Goal: Task Accomplishment & Management: Use online tool/utility

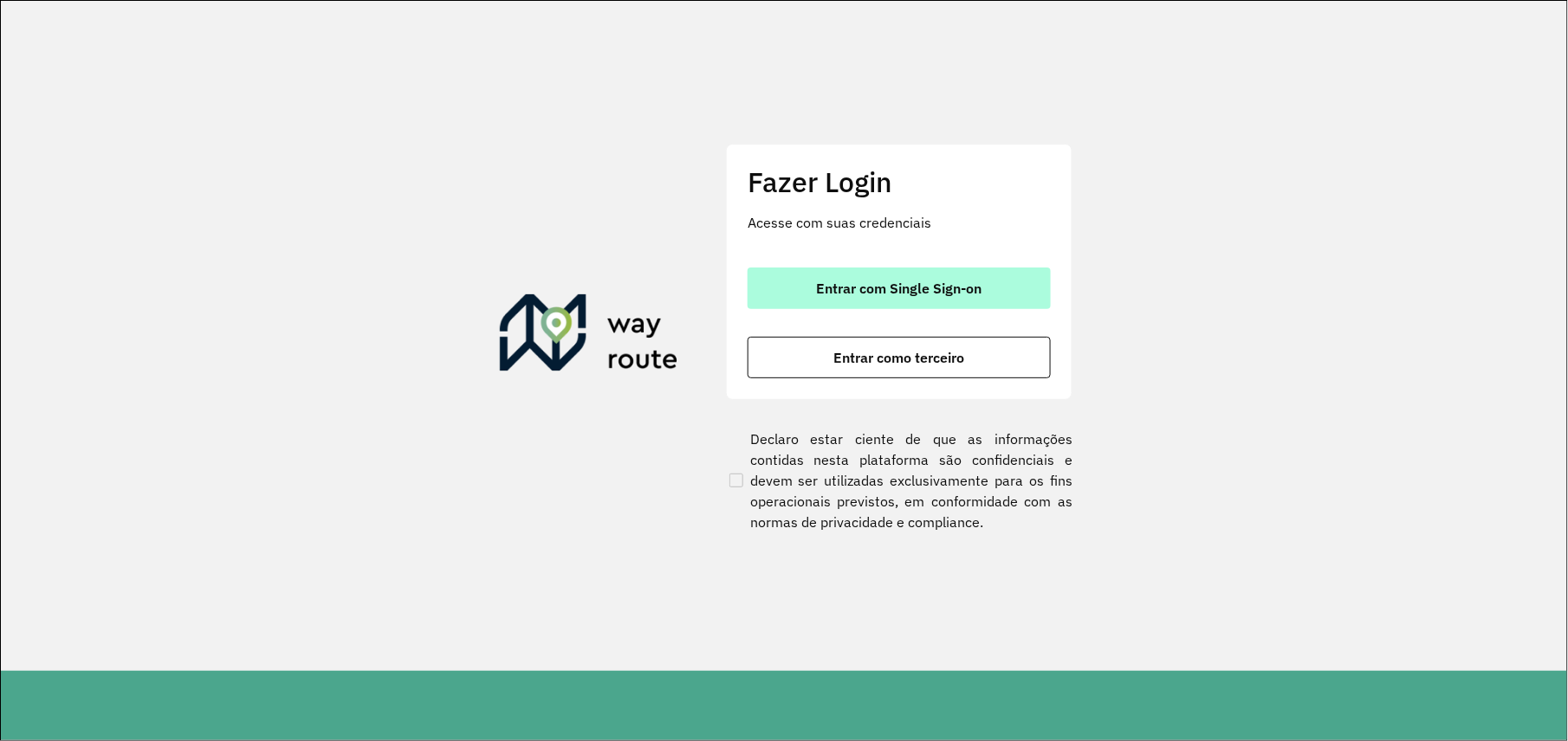
click at [932, 281] on font "Entrar com Single Sign-on" at bounding box center [900, 288] width 165 height 18
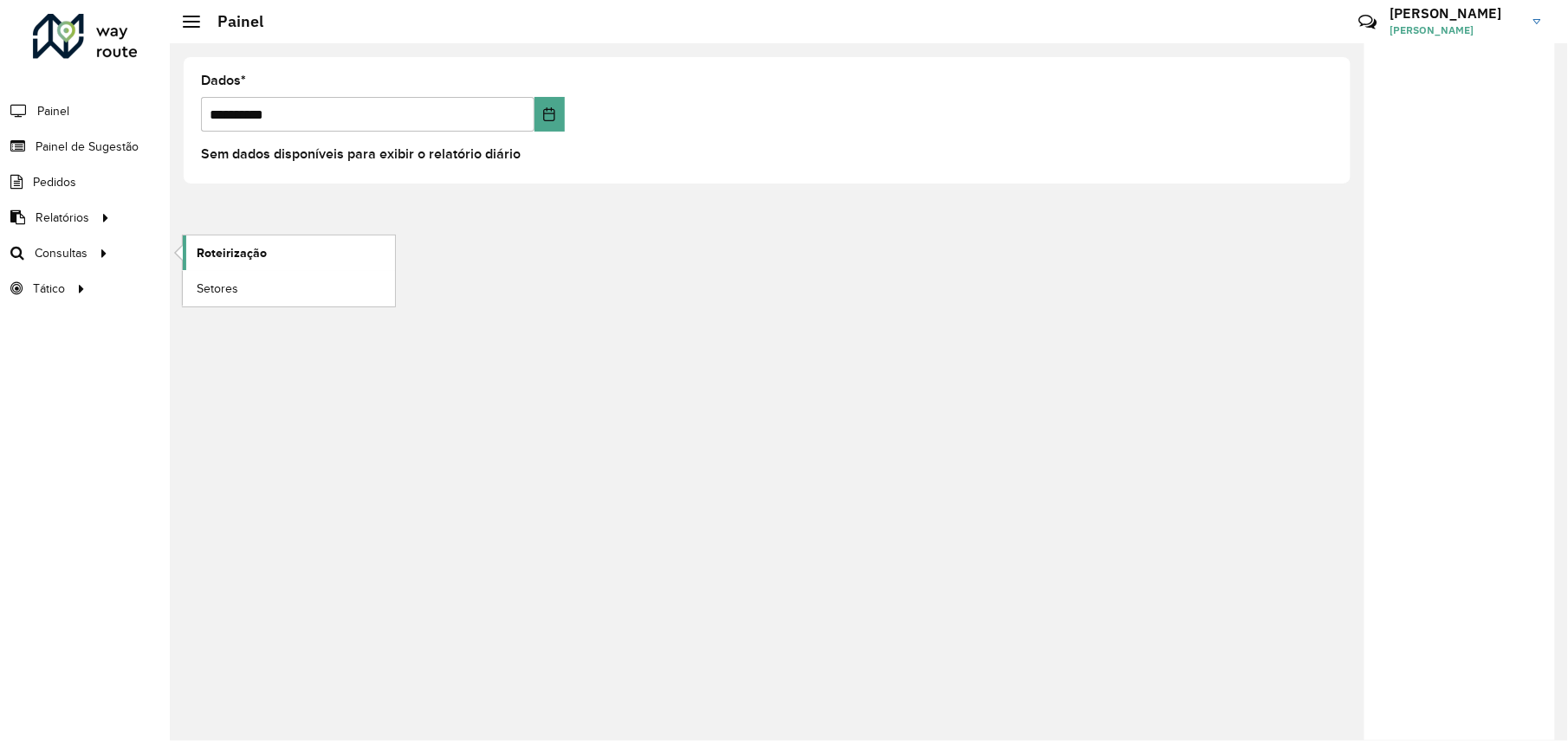
click at [225, 255] on span "Roteirização" at bounding box center [232, 253] width 70 height 18
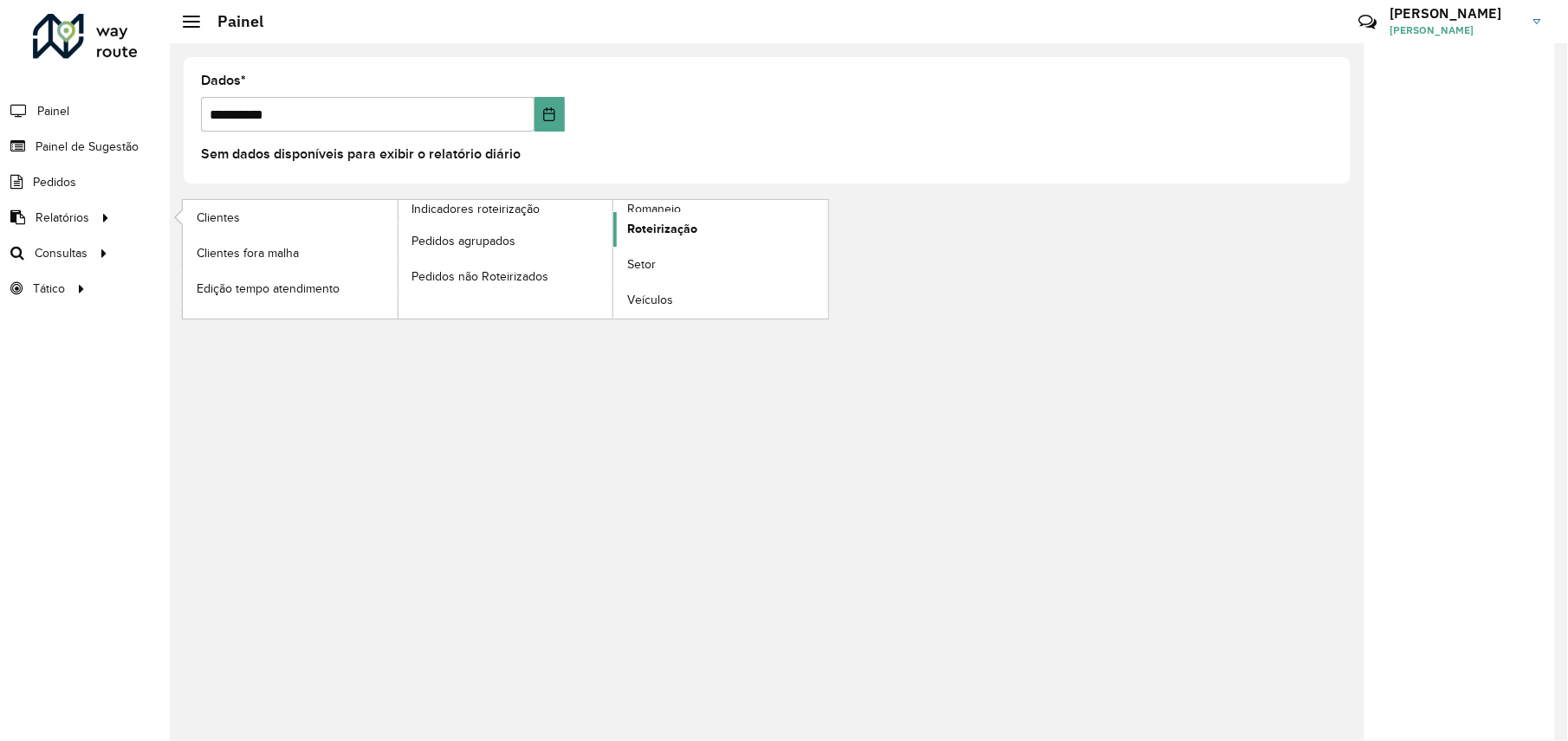
click at [678, 229] on span "Roteirização" at bounding box center [662, 229] width 70 height 18
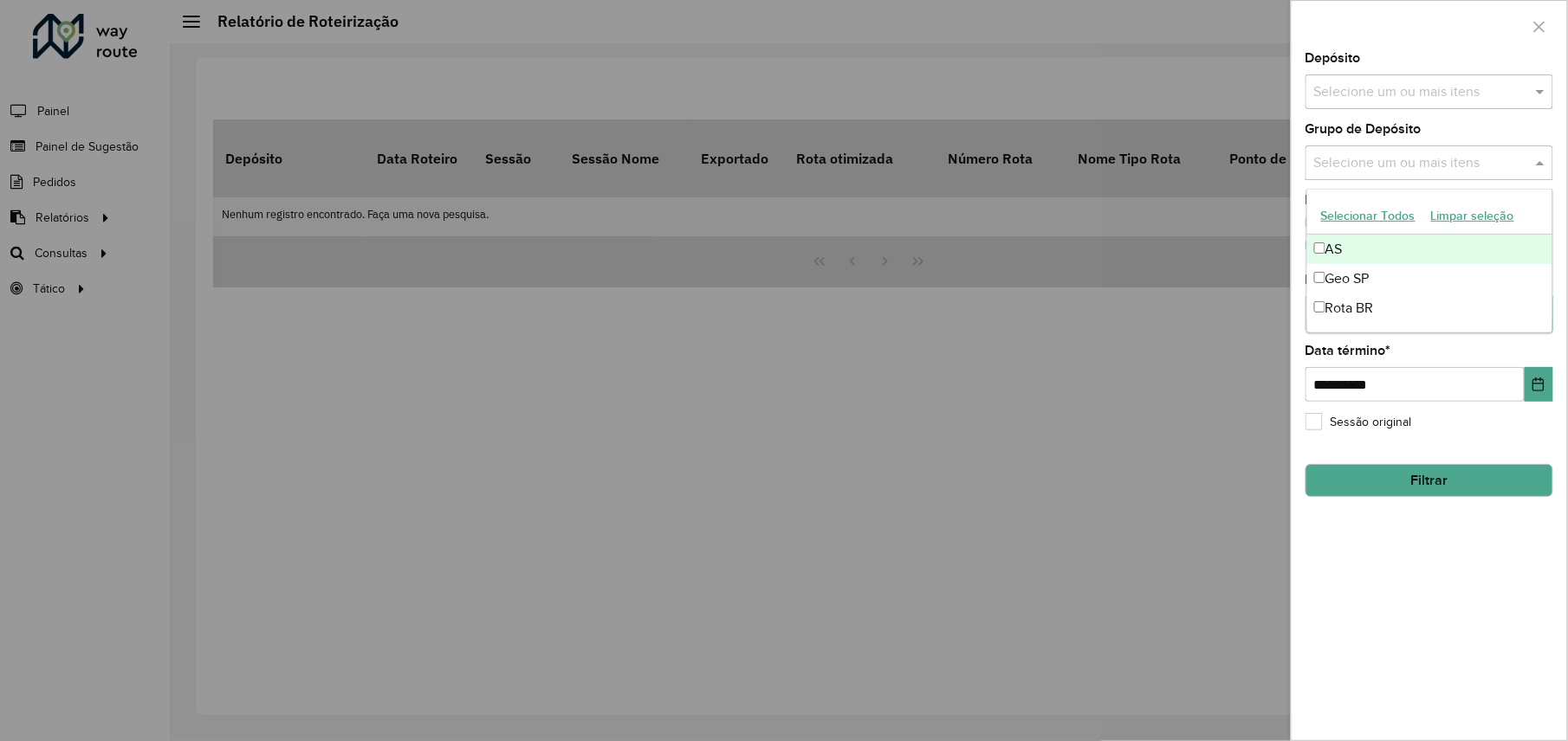
click at [1376, 167] on input "text" at bounding box center [1421, 163] width 222 height 21
click at [1363, 286] on font "Geo SP" at bounding box center [1348, 278] width 44 height 15
click at [1381, 85] on input "text" at bounding box center [1421, 93] width 222 height 21
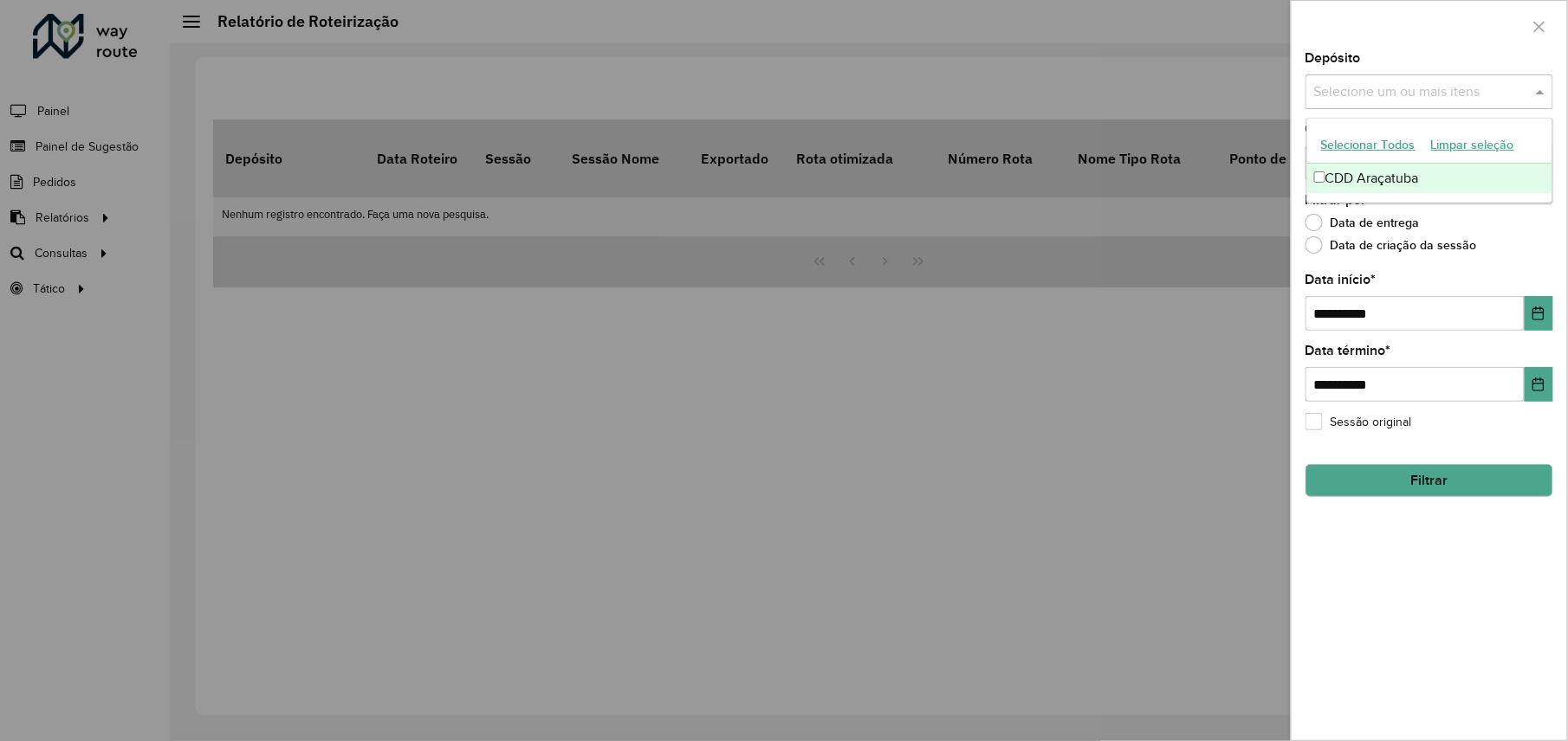
click at [1356, 178] on font "CDD Araçatuba" at bounding box center [1373, 178] width 93 height 15
drag, startPoint x: 1426, startPoint y: 570, endPoint x: 1436, endPoint y: 566, distance: 10.8
click at [1432, 571] on div "**********" at bounding box center [1429, 396] width 275 height 688
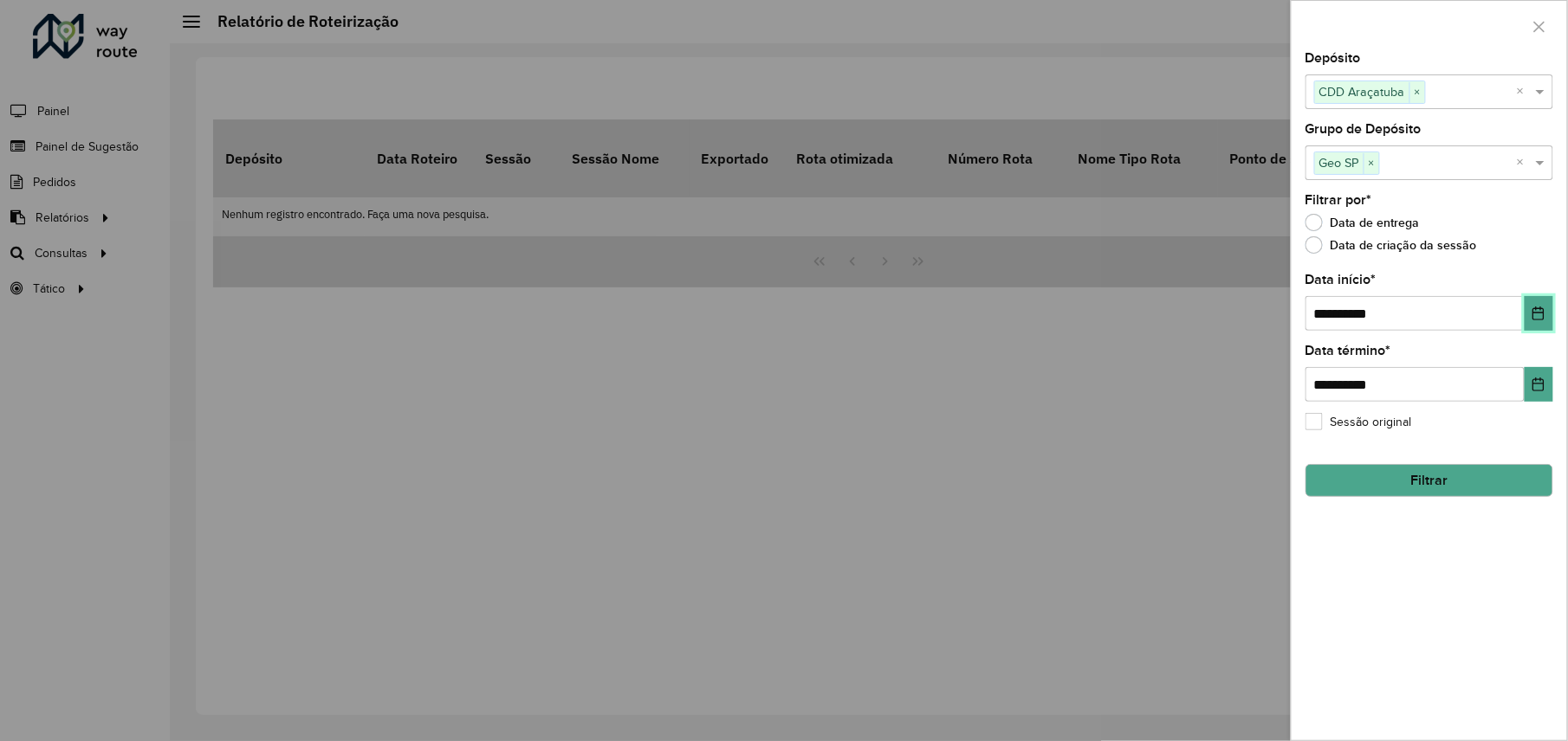
click at [1537, 313] on icon "Escolha a data" at bounding box center [1539, 314] width 14 height 14
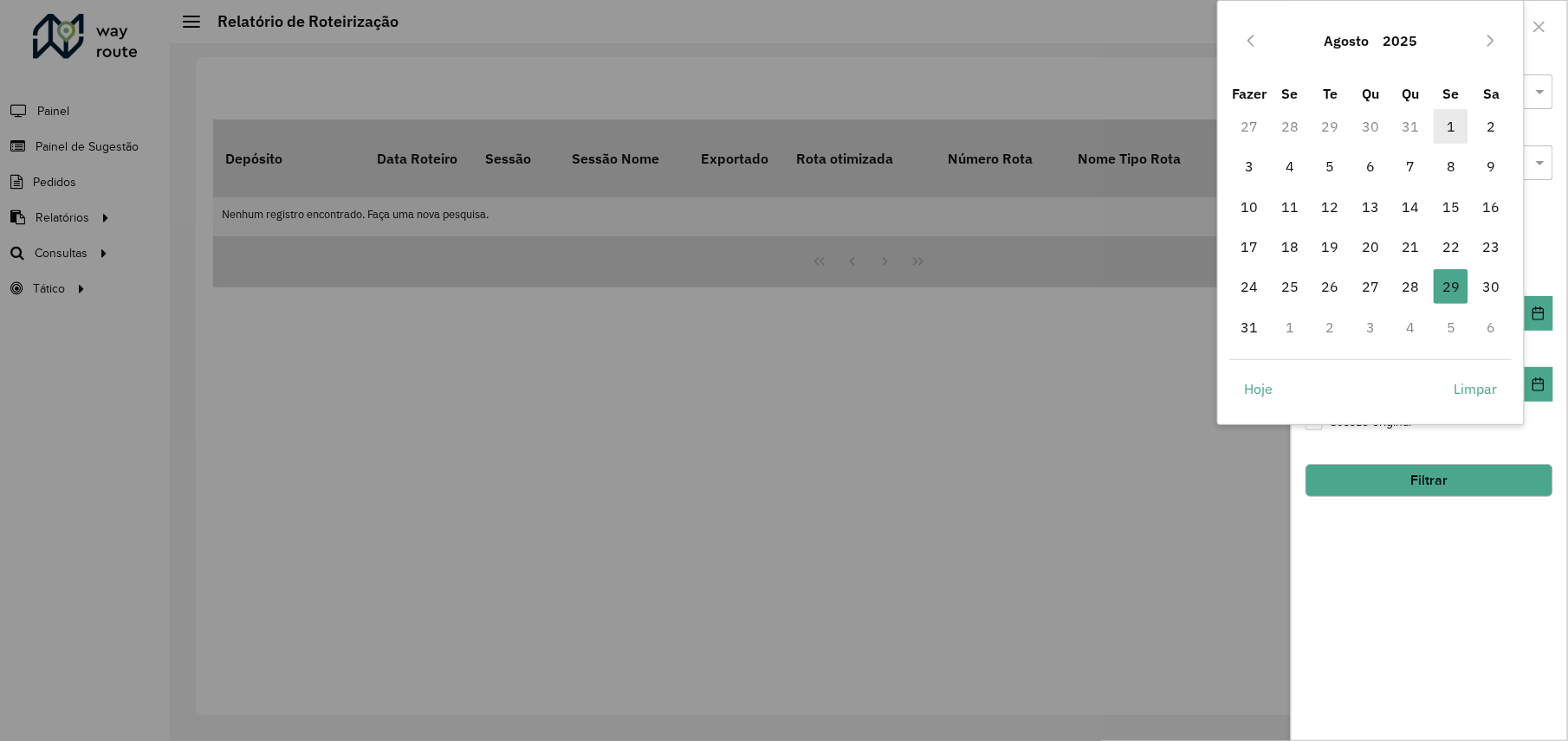
click at [1456, 123] on span "1" at bounding box center [1451, 126] width 34 height 34
type input "**********"
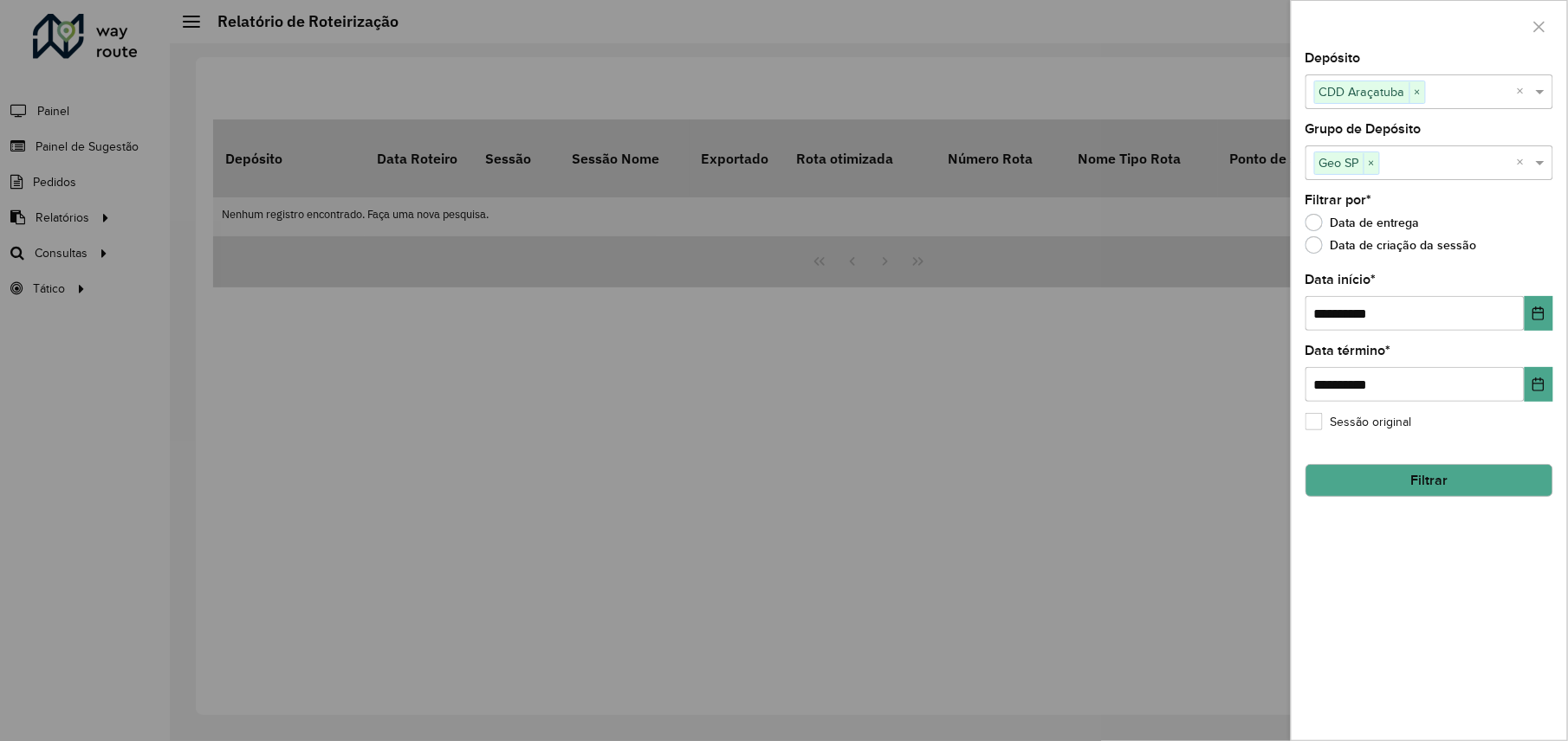
click at [1426, 476] on button "Filtrar" at bounding box center [1430, 480] width 248 height 33
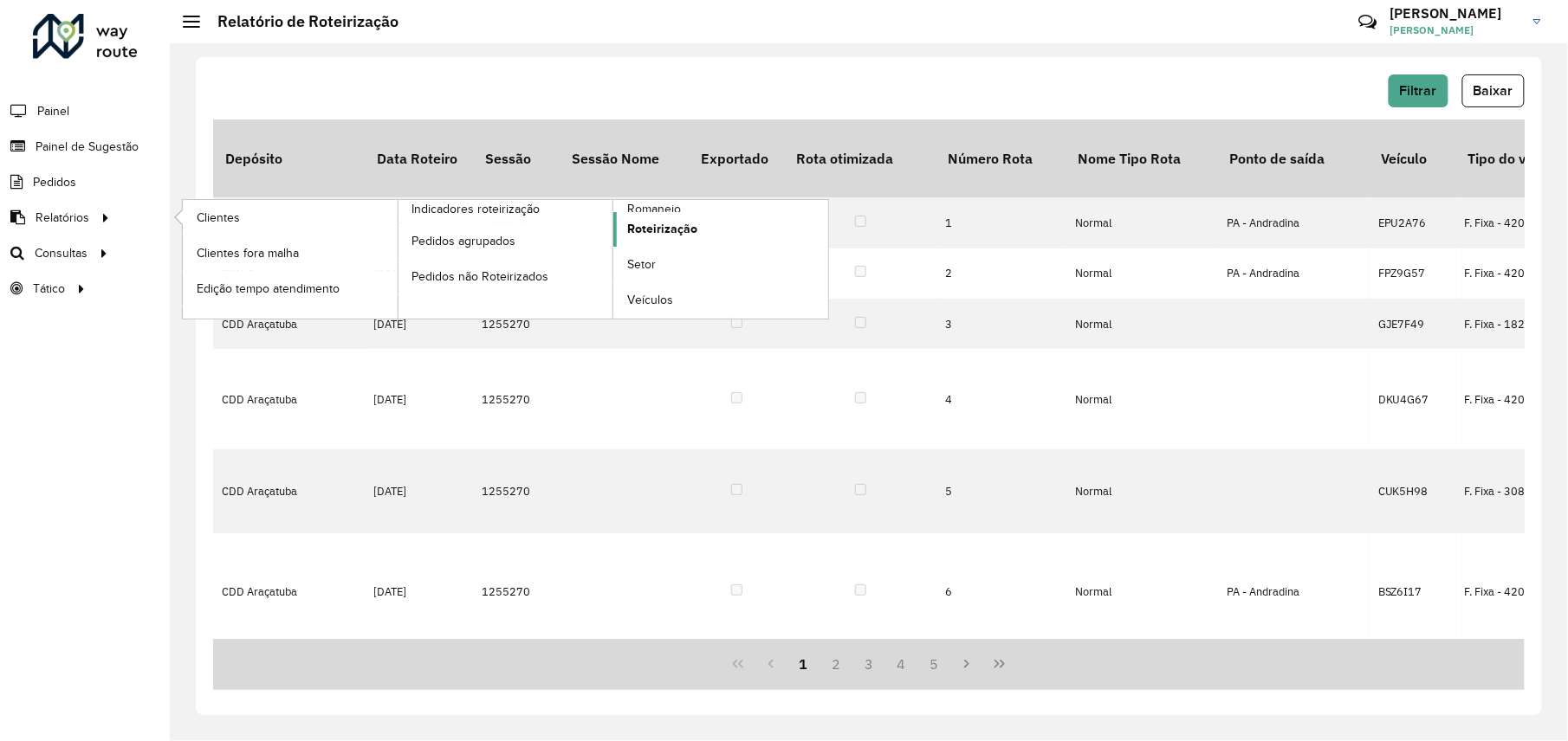
click at [663, 232] on span "Roteirização" at bounding box center [662, 229] width 70 height 18
click at [664, 209] on span "Romaneio" at bounding box center [655, 209] width 56 height 18
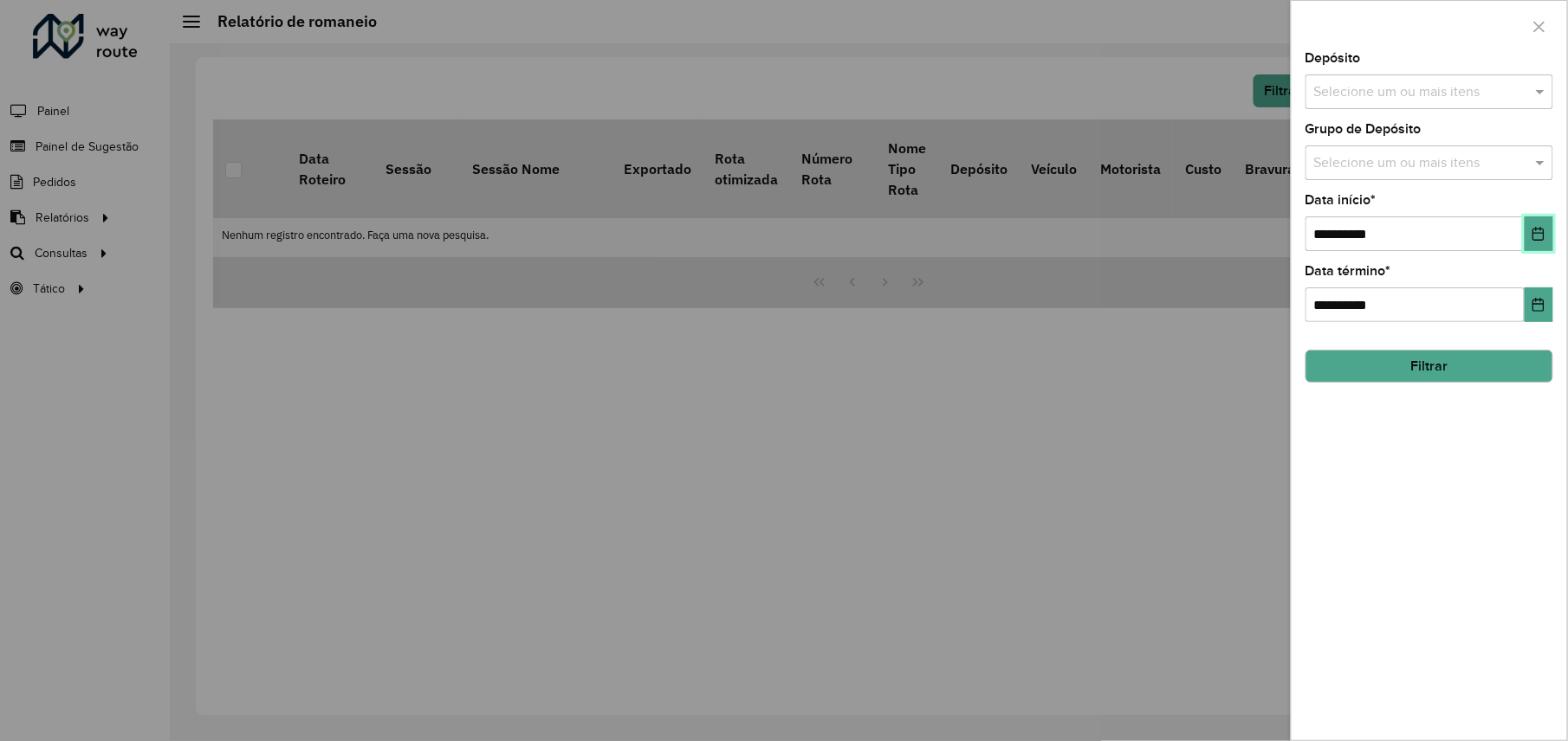
click at [1532, 229] on icon "Escolha a data" at bounding box center [1539, 234] width 14 height 14
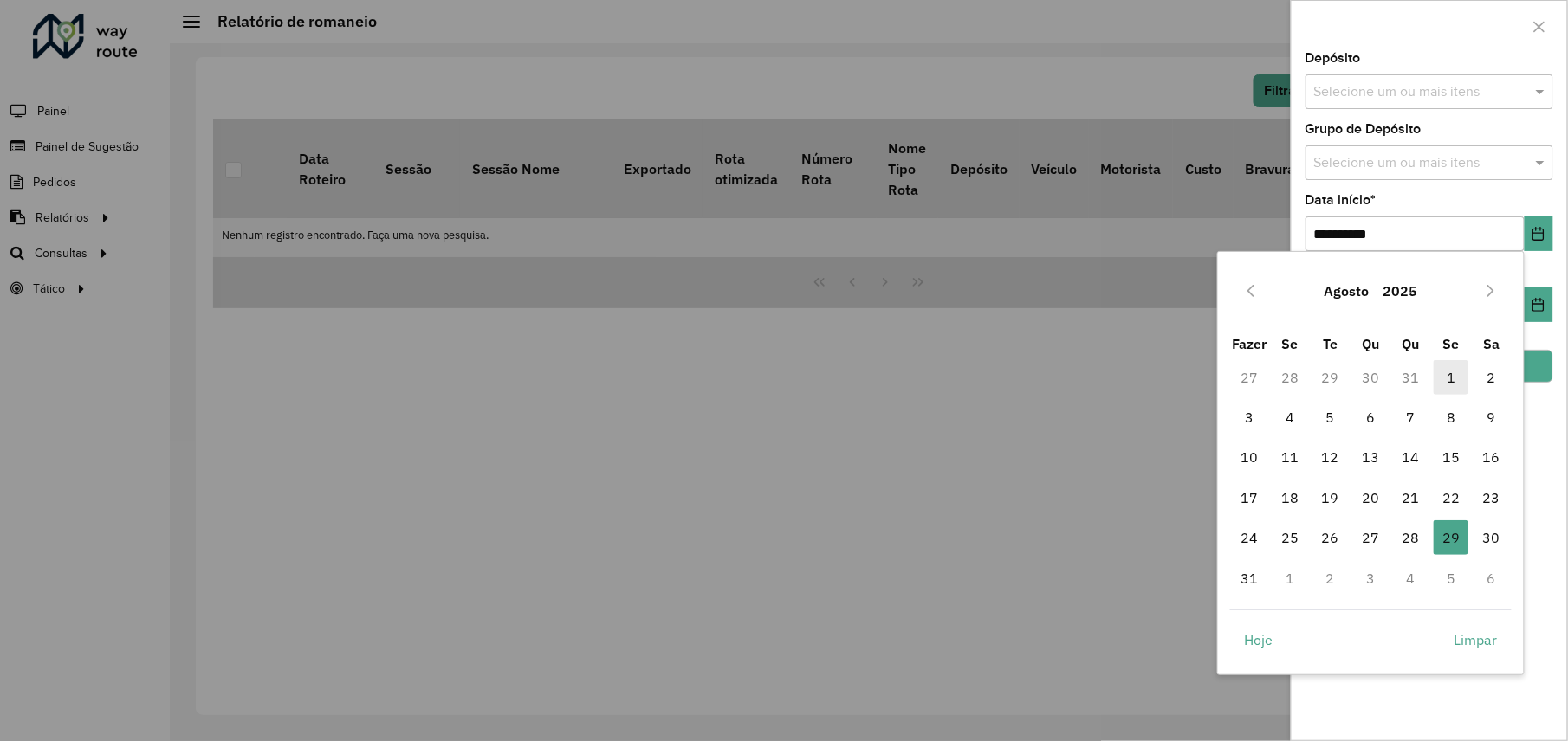
click at [1455, 376] on font "1" at bounding box center [1451, 378] width 9 height 21
type input "**********"
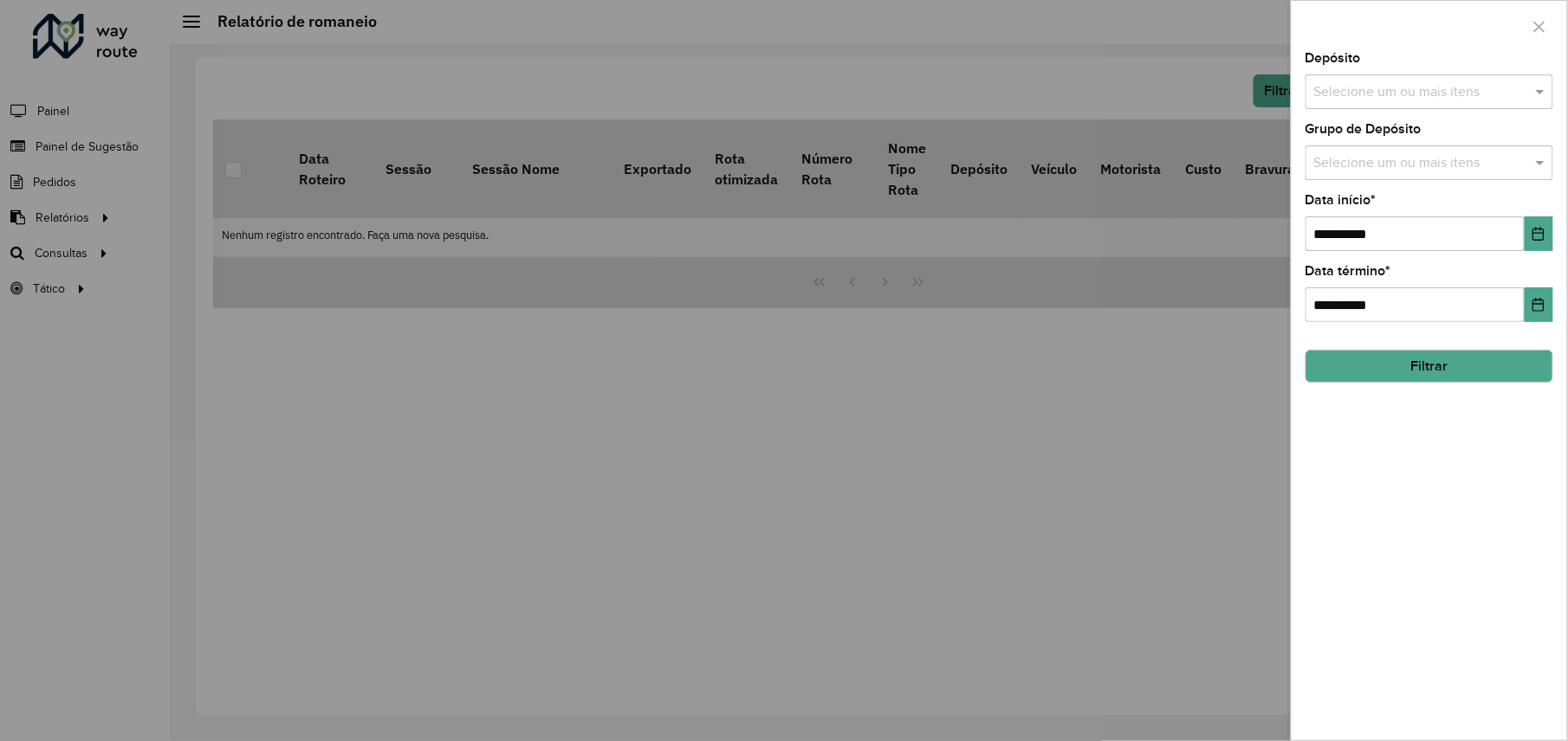
click at [1482, 163] on input "text" at bounding box center [1421, 163] width 222 height 21
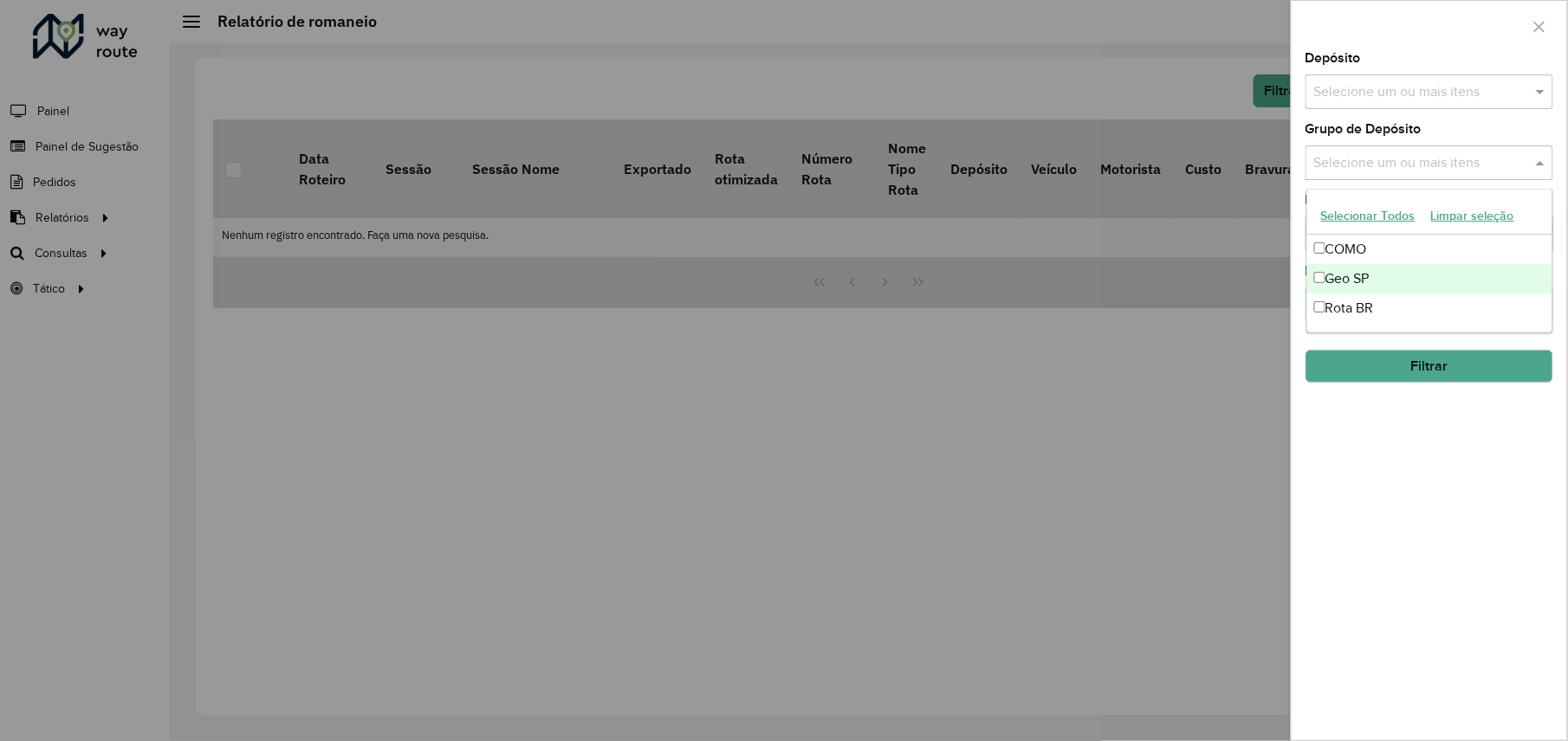
drag, startPoint x: 1357, startPoint y: 284, endPoint x: 1357, endPoint y: 251, distance: 33.0
click at [1357, 281] on font "Geo SP" at bounding box center [1348, 278] width 44 height 15
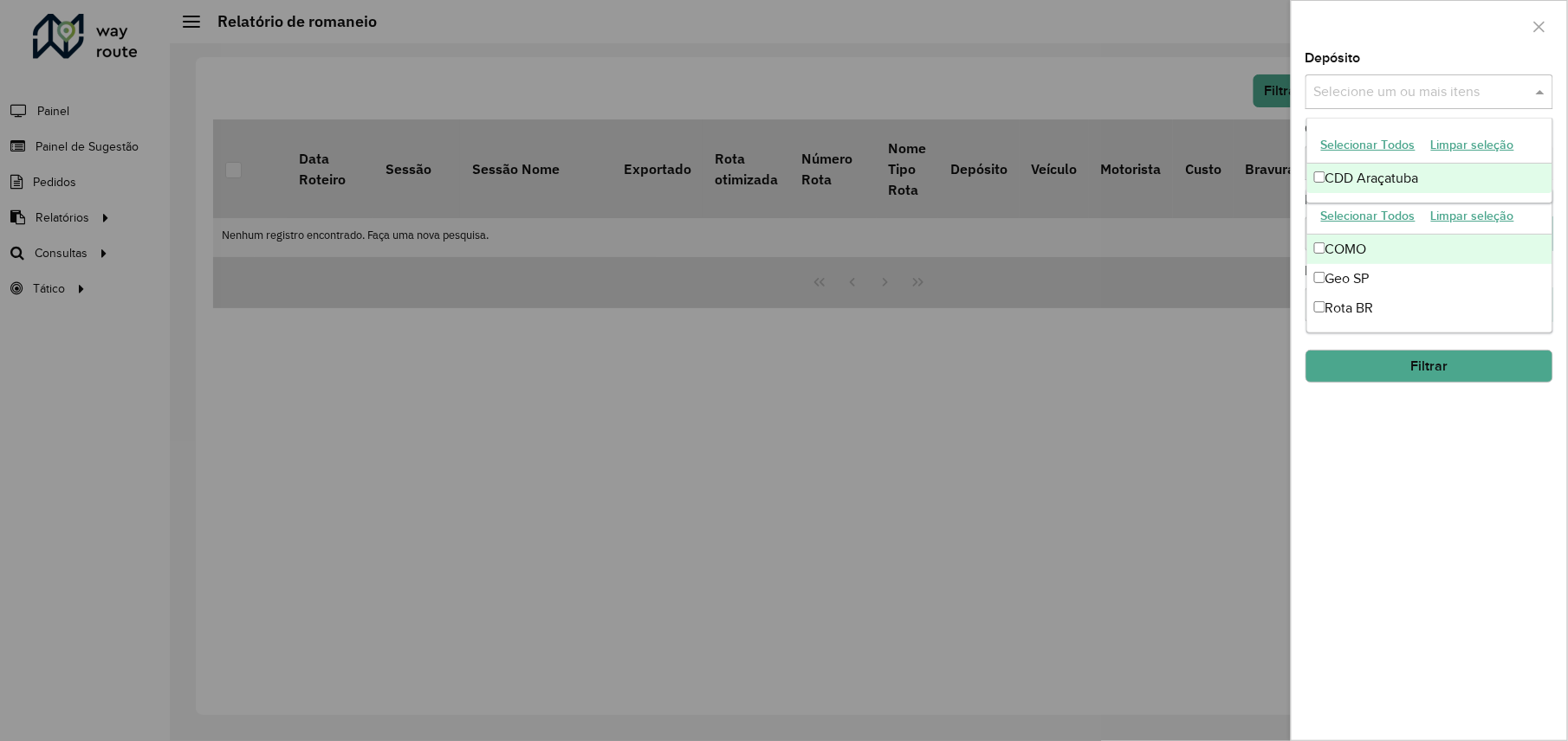
click at [1371, 84] on input "text" at bounding box center [1421, 93] width 222 height 21
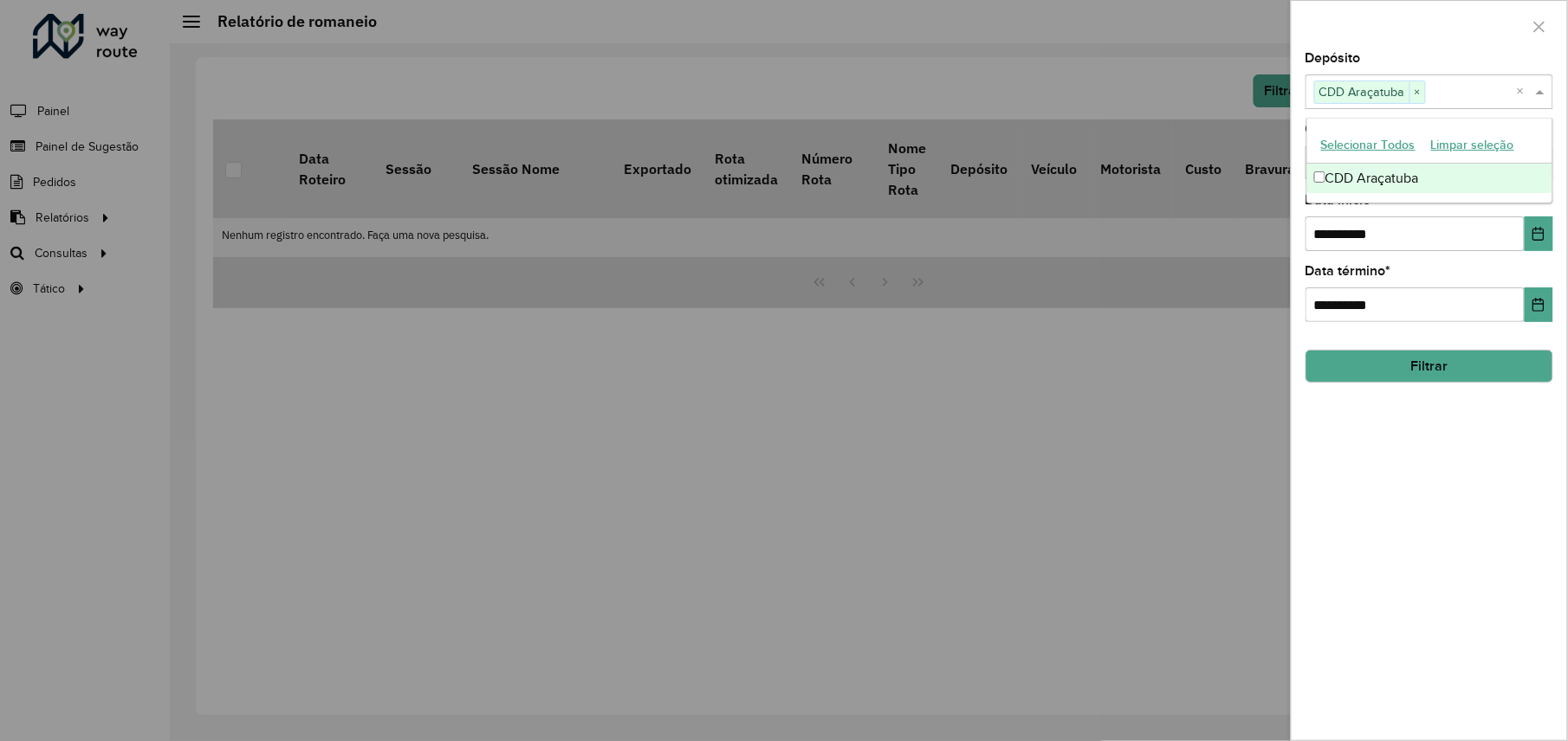
click at [1411, 376] on button "Filtrar" at bounding box center [1430, 366] width 248 height 33
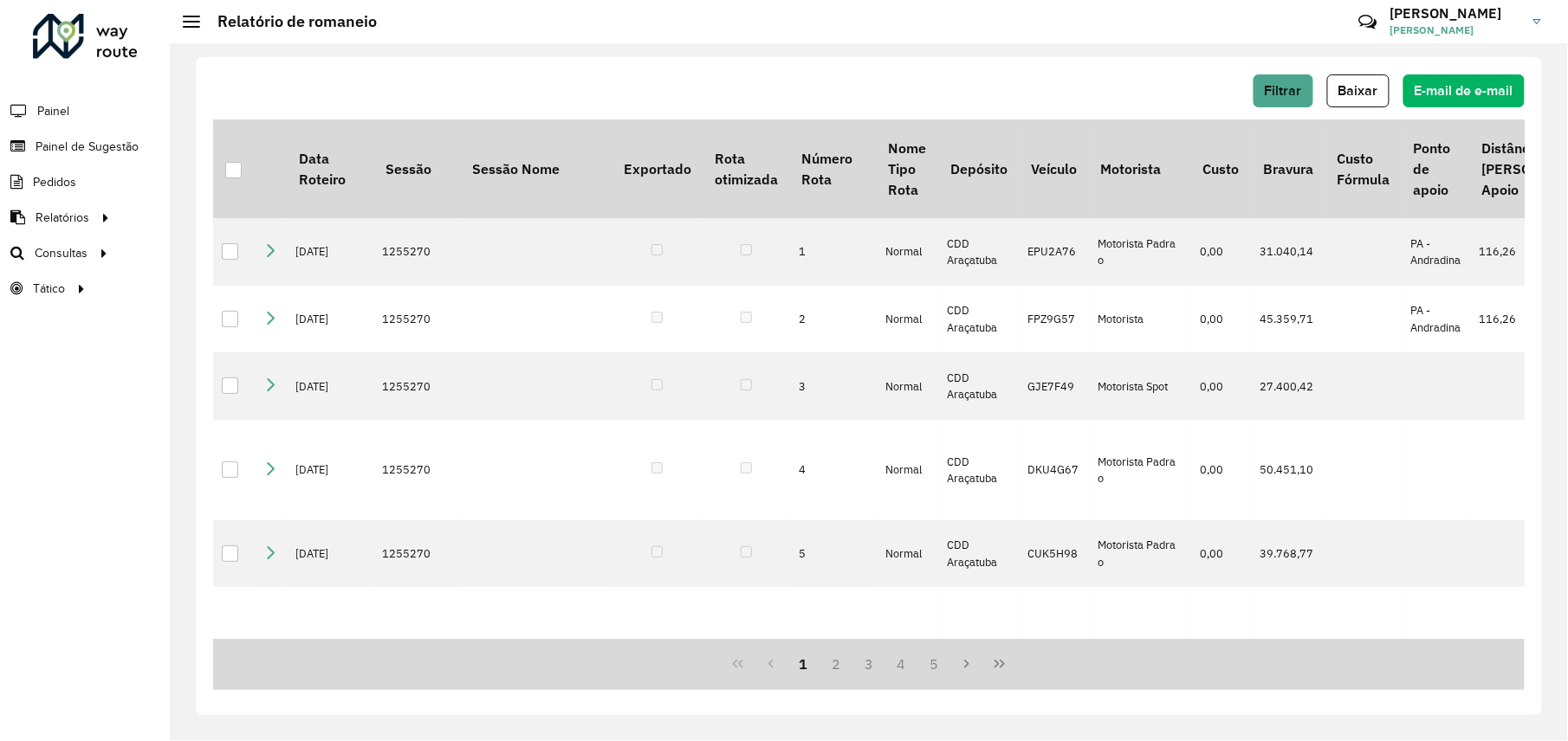
click at [1307, 113] on div "Filtrar Baixar E-mail de e-mail" at bounding box center [869, 97] width 1312 height 45
click at [1363, 90] on span "Baixar" at bounding box center [1358, 91] width 40 height 15
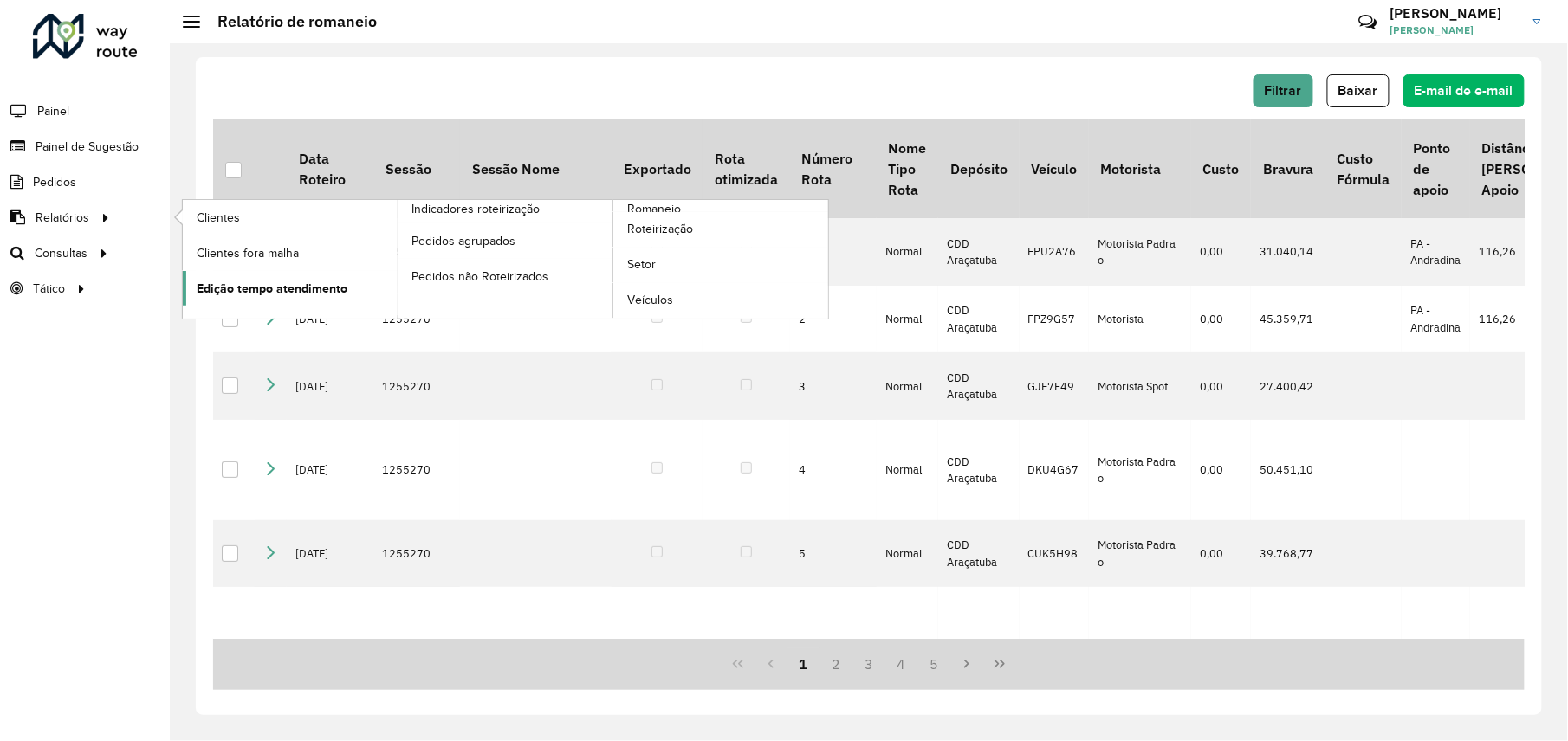
click at [252, 298] on span "Edição tempo atendimento" at bounding box center [272, 288] width 150 height 18
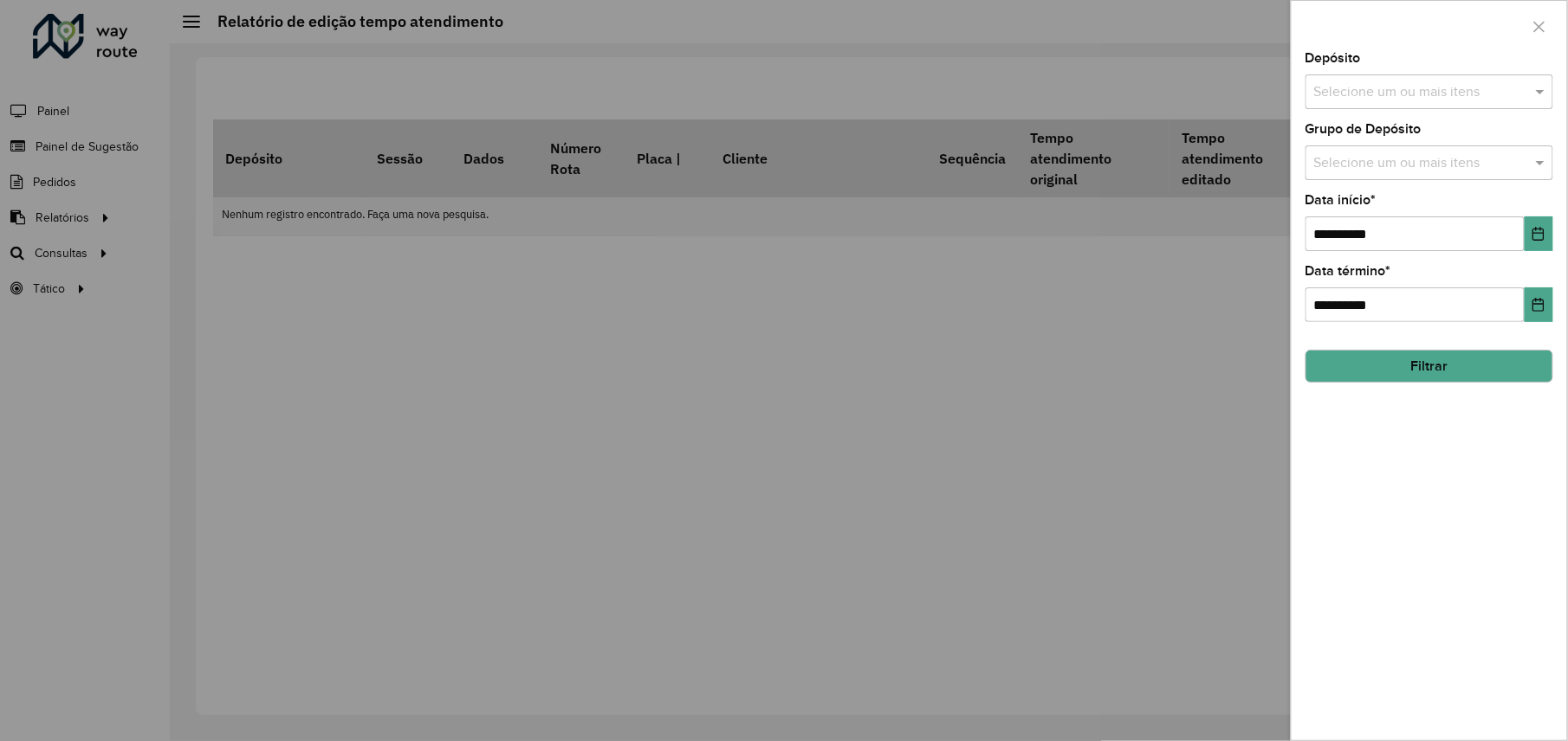
click at [1400, 85] on input "text" at bounding box center [1421, 93] width 222 height 21
click at [1367, 193] on div "CDD Araçatuba" at bounding box center [1430, 178] width 245 height 30
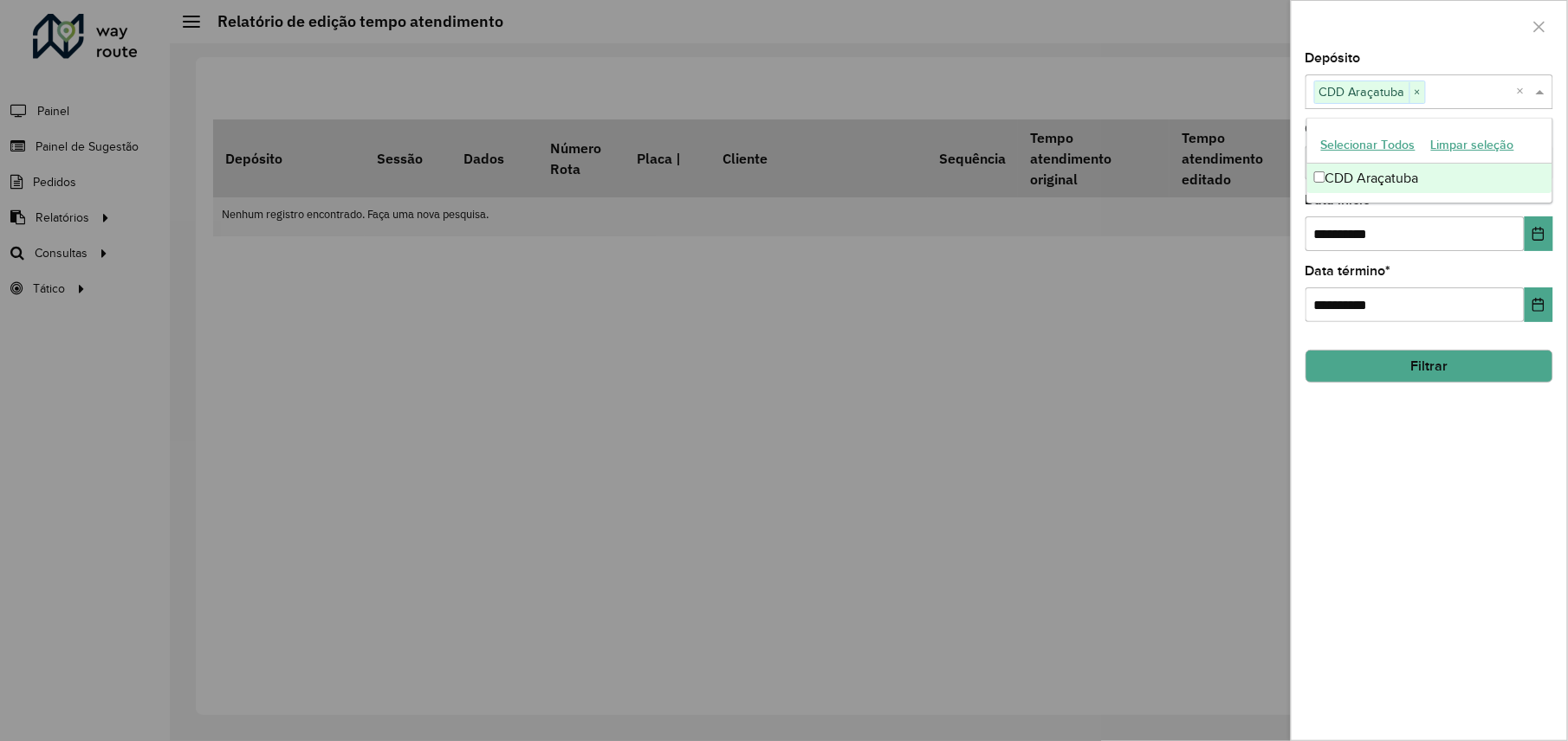
click at [1414, 482] on div "**********" at bounding box center [1429, 396] width 275 height 688
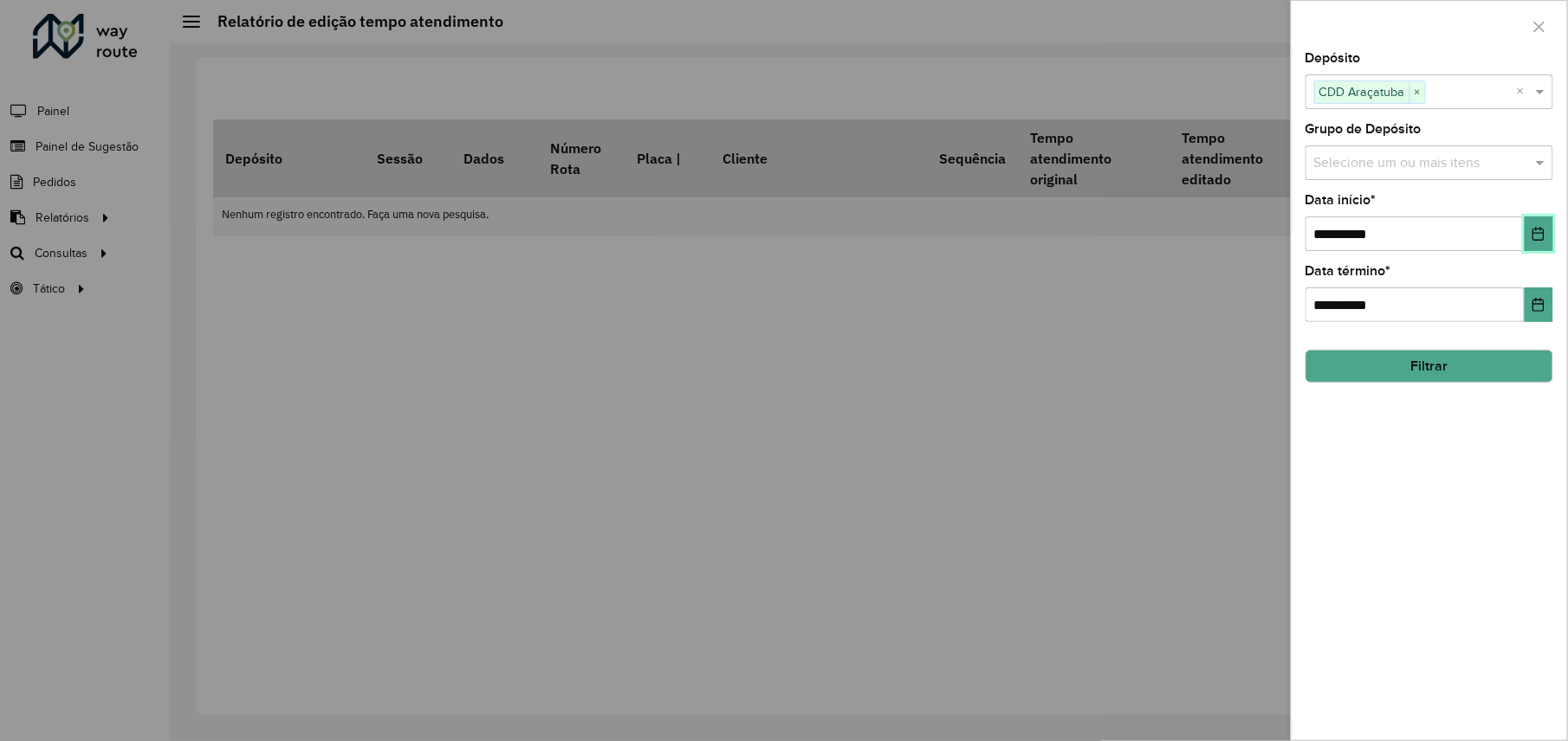
click at [1534, 234] on icon "Escolha a data" at bounding box center [1539, 234] width 11 height 14
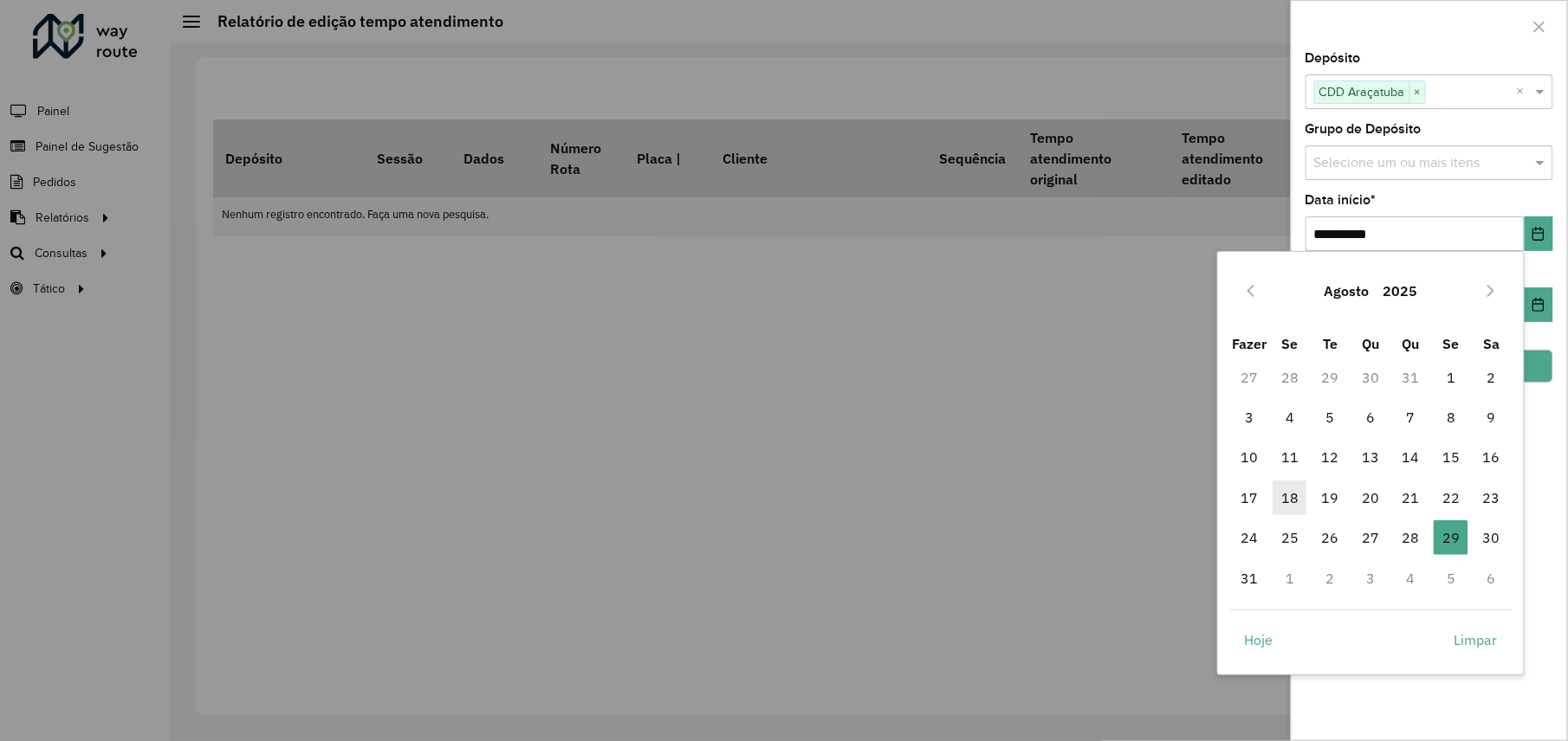
drag, startPoint x: 1305, startPoint y: 498, endPoint x: 1301, endPoint y: 487, distance: 11.7
click at [1303, 497] on span "18" at bounding box center [1289, 498] width 34 height 34
type input "**********"
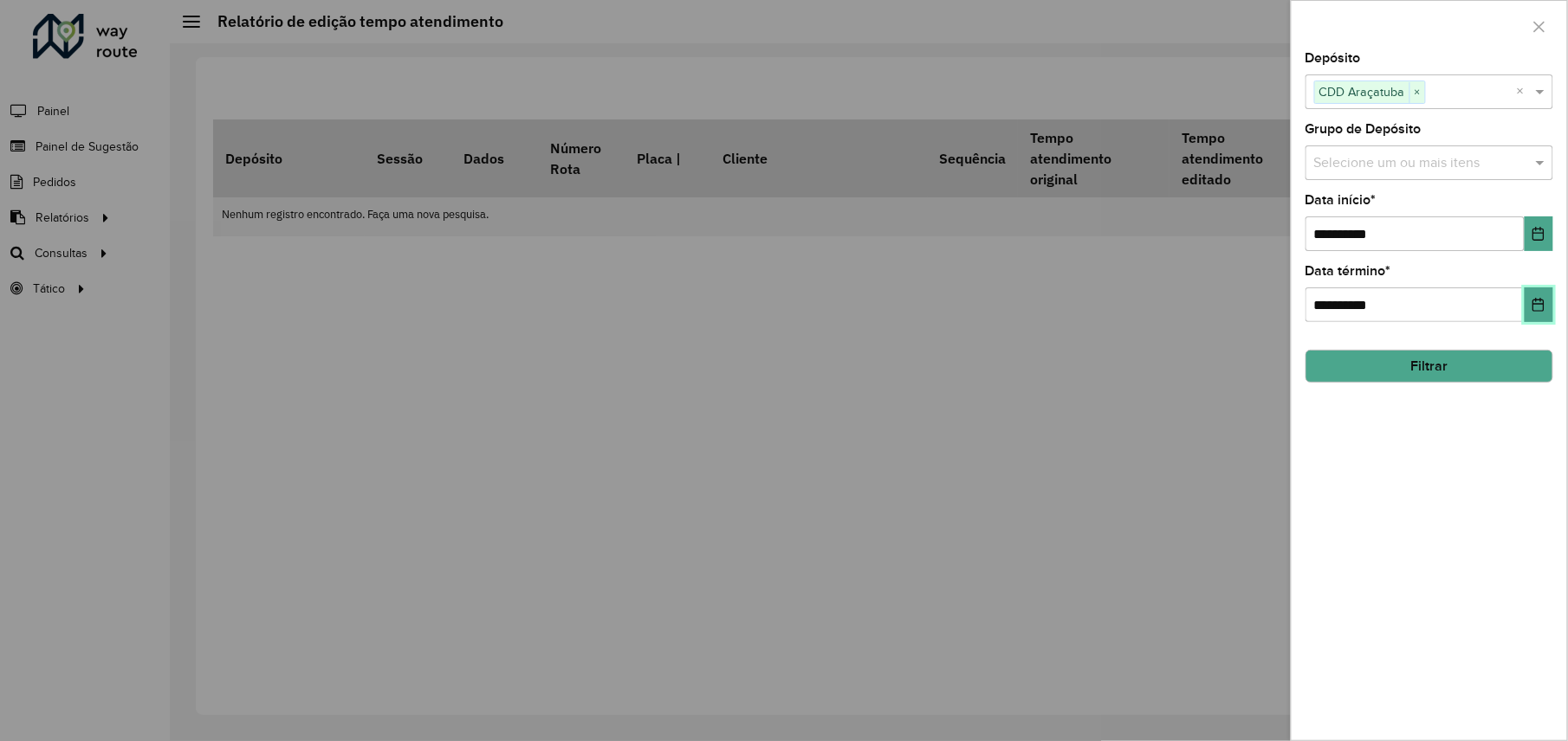
drag, startPoint x: 1548, startPoint y: 303, endPoint x: 1540, endPoint y: 310, distance: 10.6
click at [1548, 305] on button "Escolha a data" at bounding box center [1539, 304] width 29 height 34
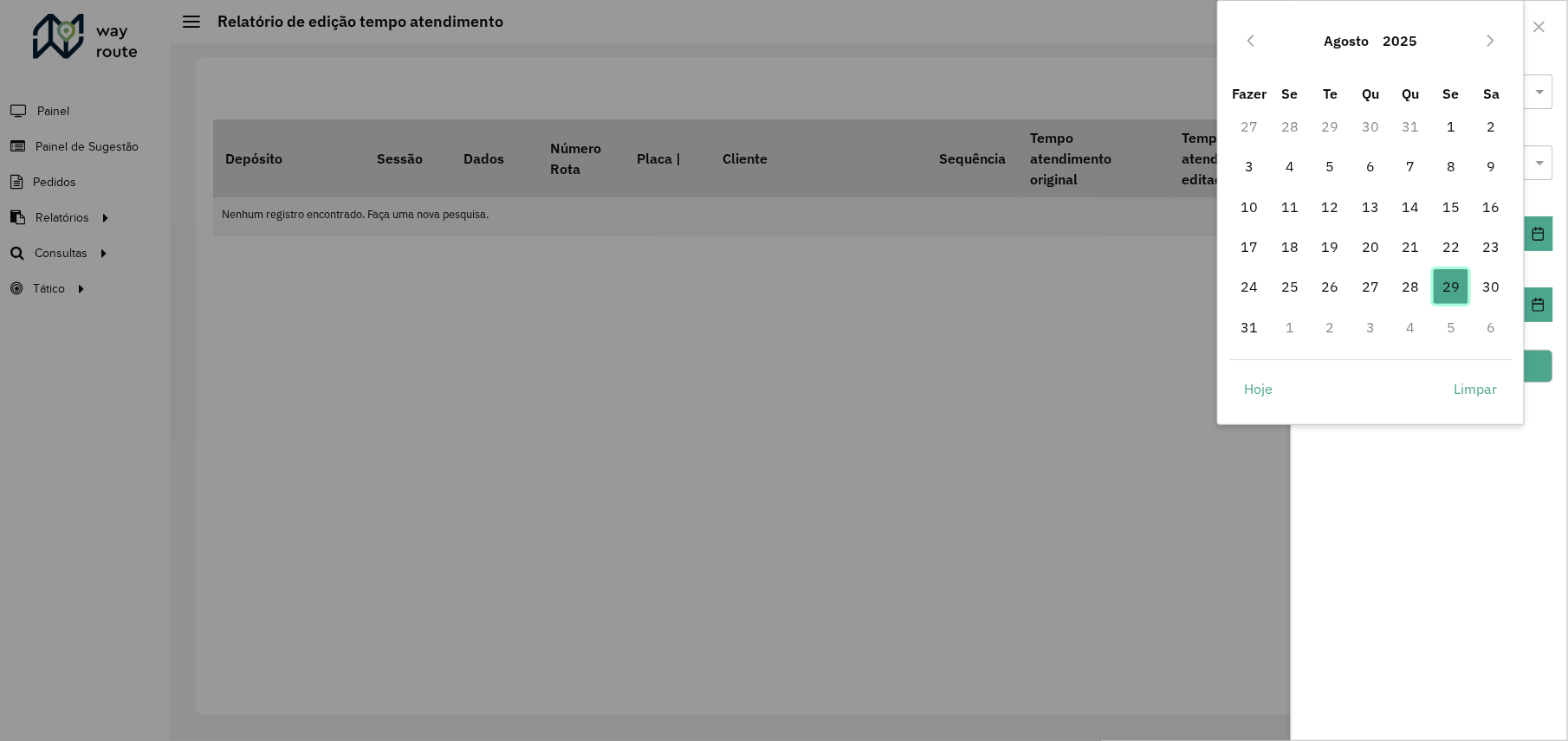
click at [1455, 284] on font "29" at bounding box center [1452, 287] width 18 height 21
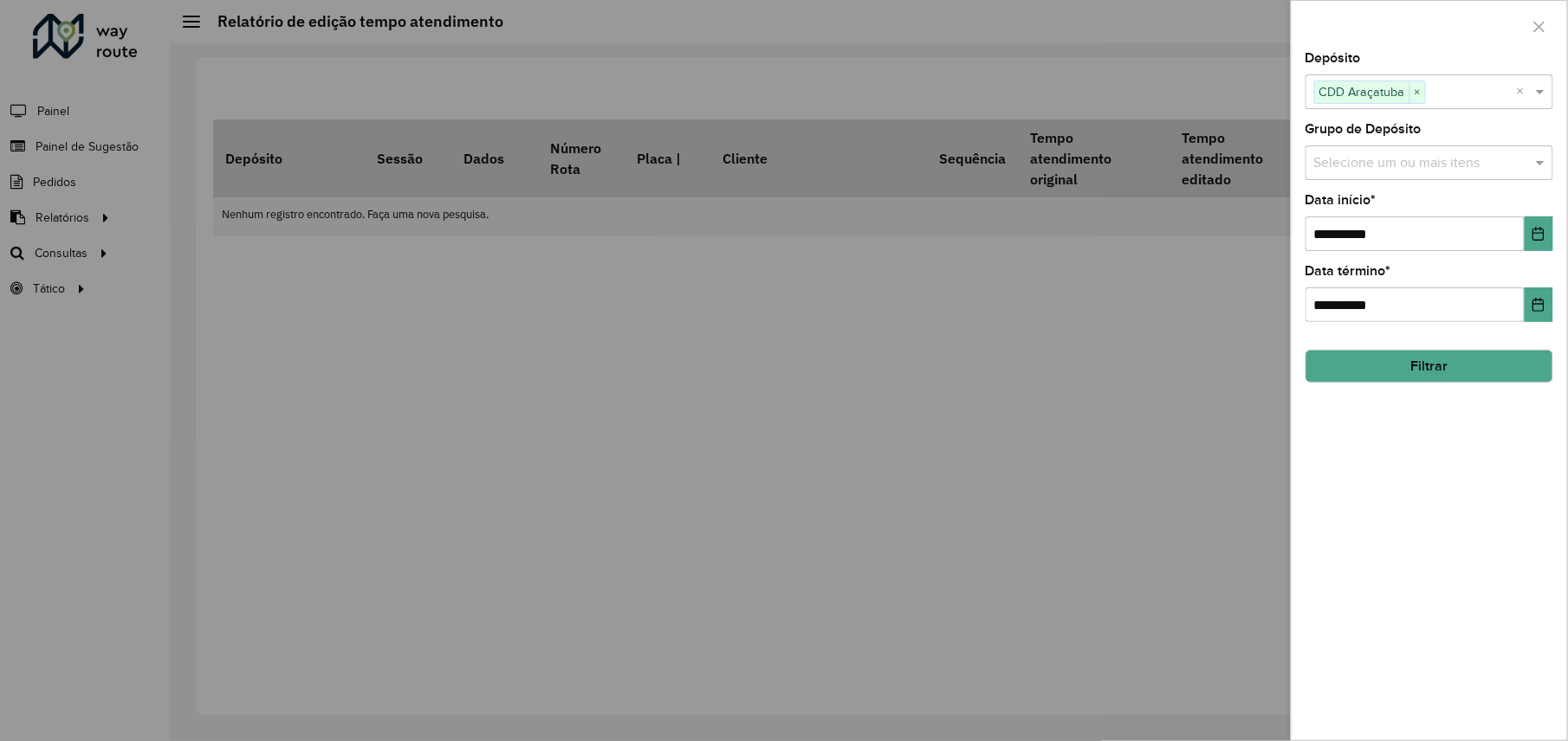
click at [1408, 374] on button "Filtrar" at bounding box center [1430, 366] width 248 height 33
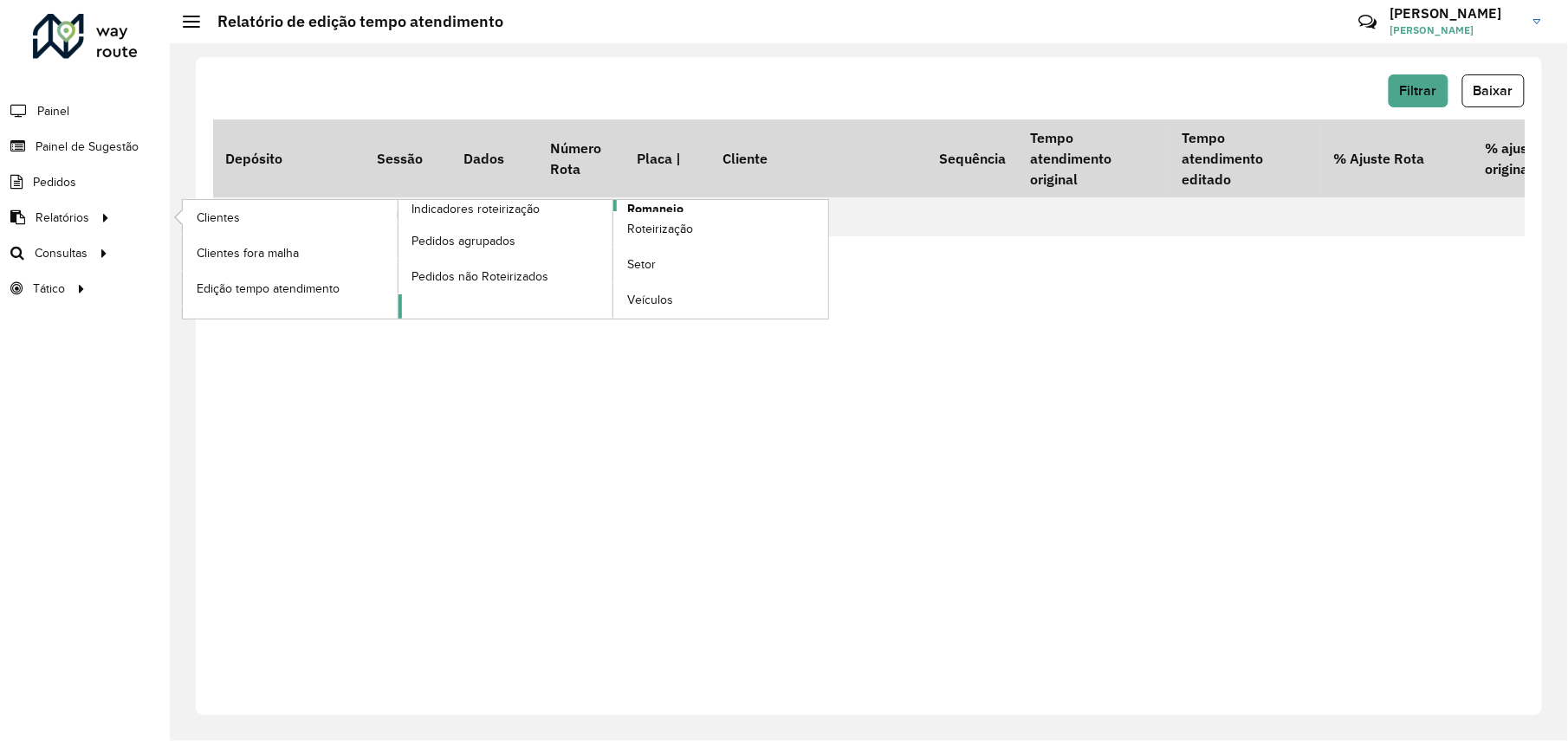
click at [678, 208] on span "Romaneio" at bounding box center [655, 209] width 56 height 18
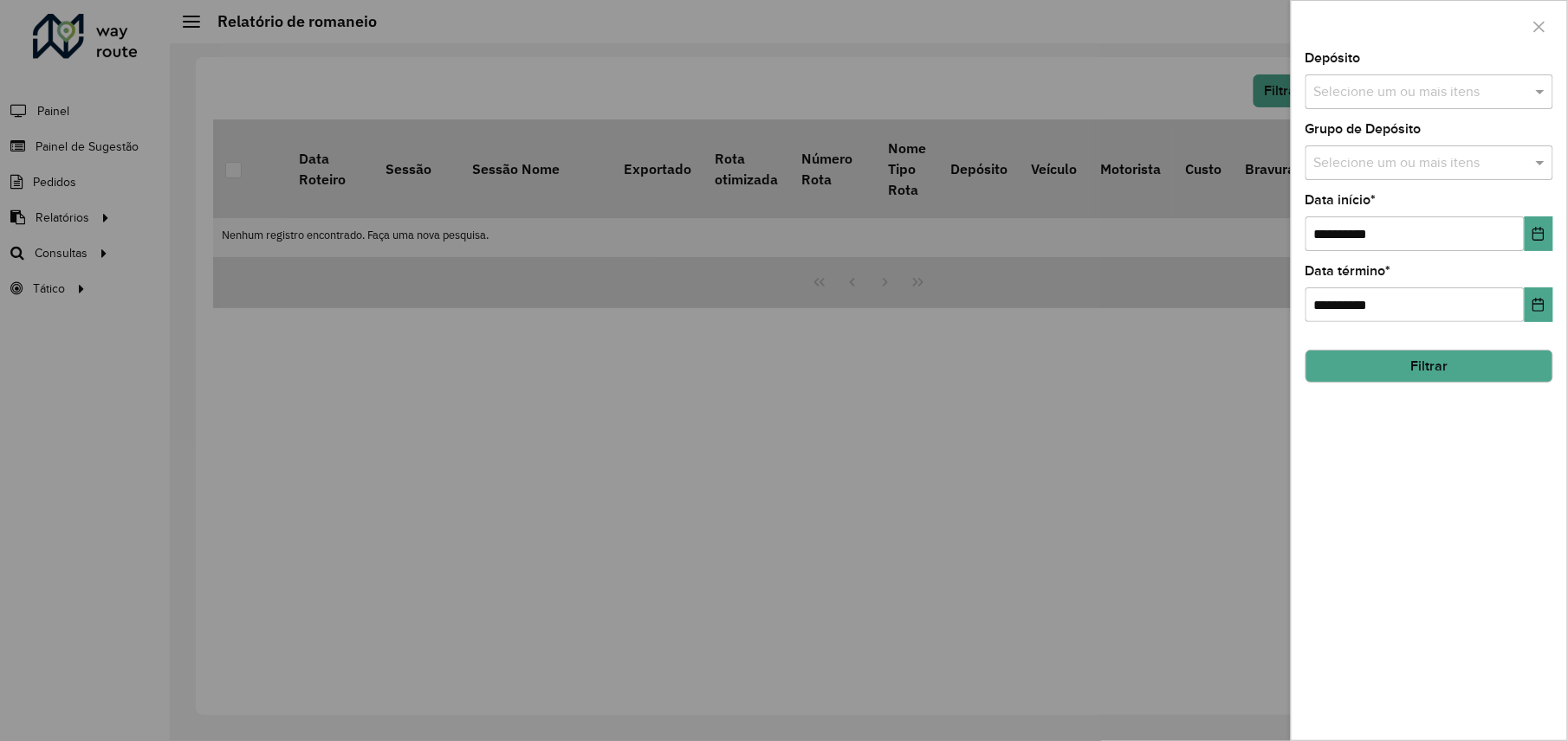
drag, startPoint x: 871, startPoint y: 520, endPoint x: 628, endPoint y: 178, distance: 419.5
click at [866, 512] on div at bounding box center [784, 370] width 1568 height 741
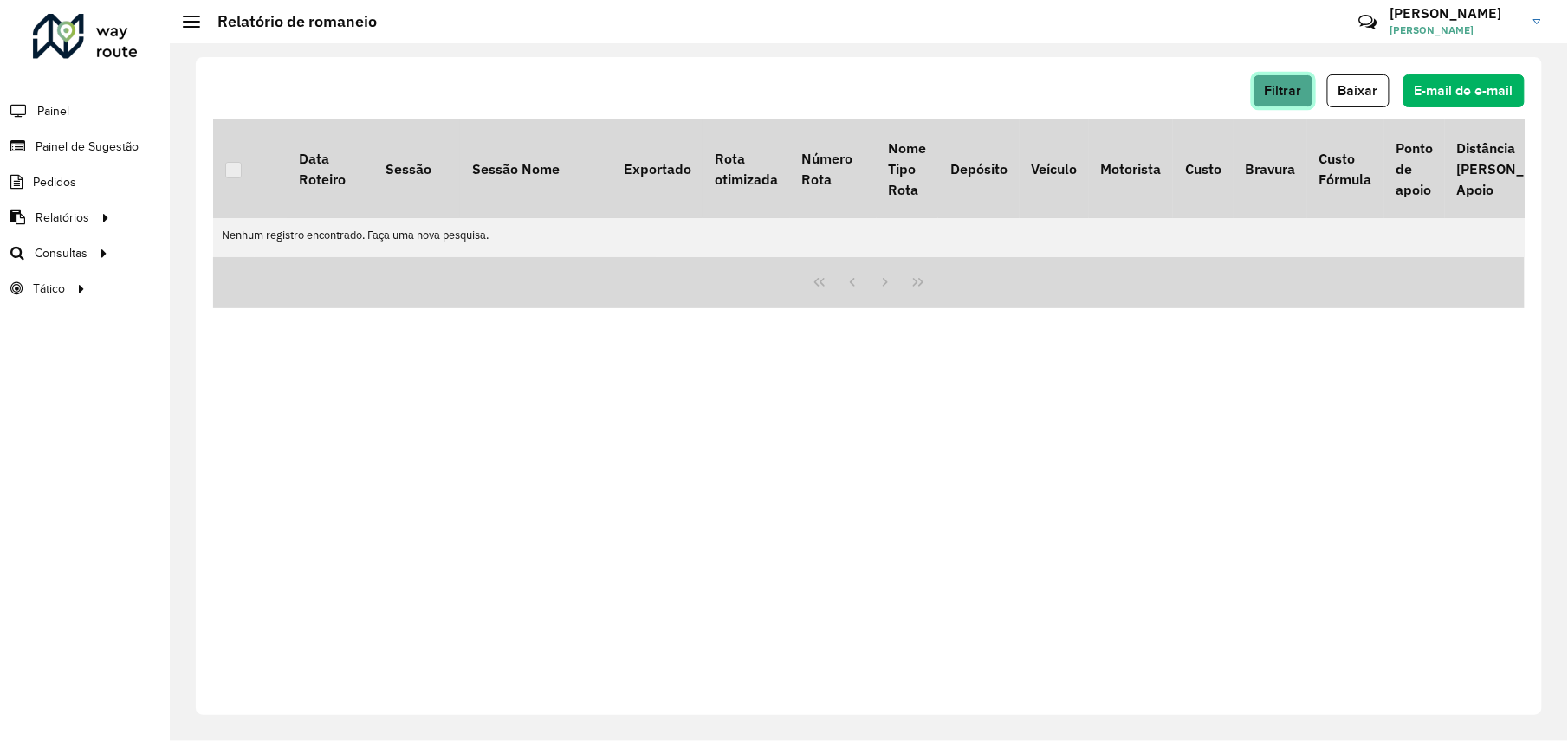
click at [1286, 93] on span "Filtrar" at bounding box center [1284, 91] width 37 height 15
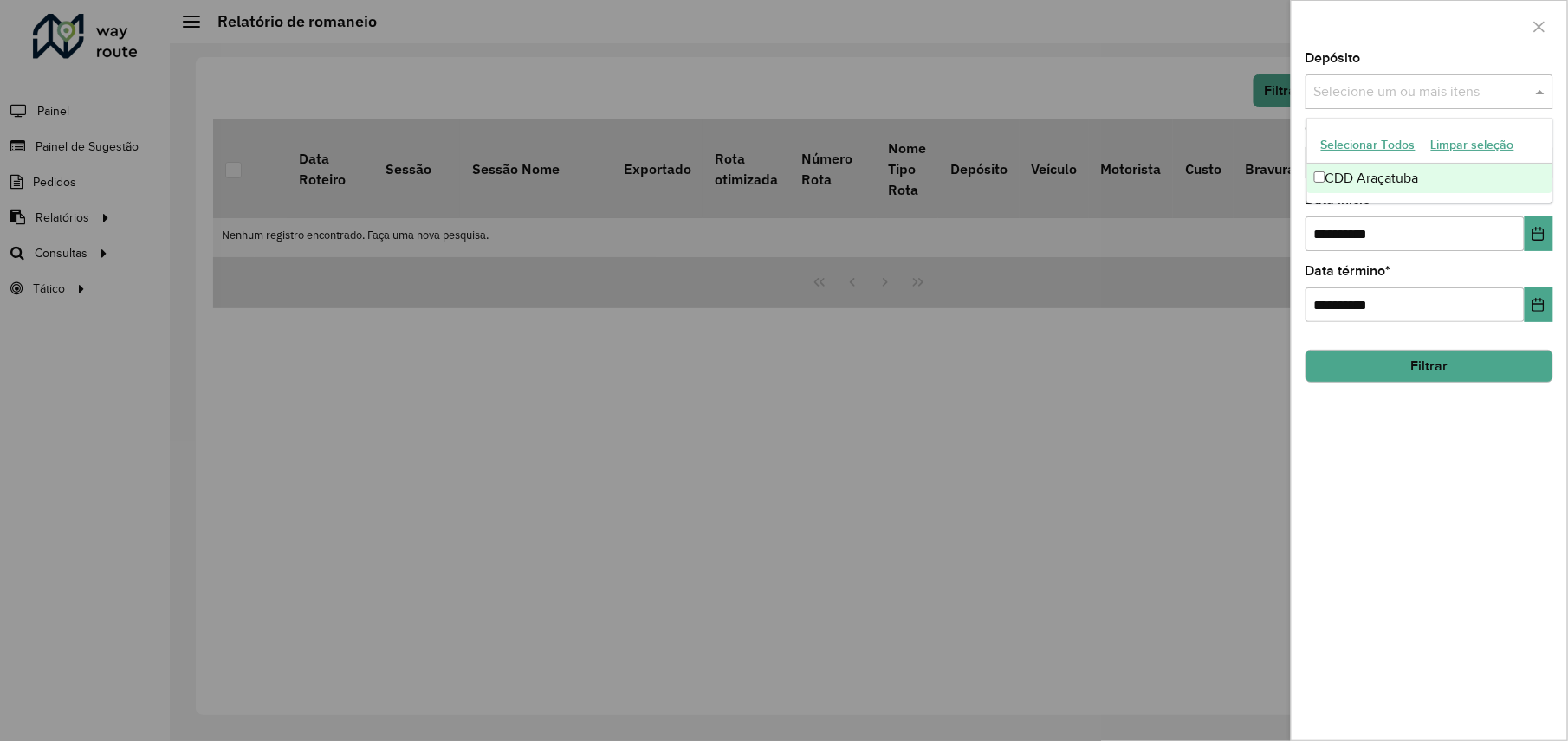
click at [1487, 93] on input "text" at bounding box center [1421, 93] width 222 height 21
drag, startPoint x: 1464, startPoint y: 520, endPoint x: 1467, endPoint y: 398, distance: 122.0
click at [1464, 517] on div "**********" at bounding box center [1429, 396] width 275 height 688
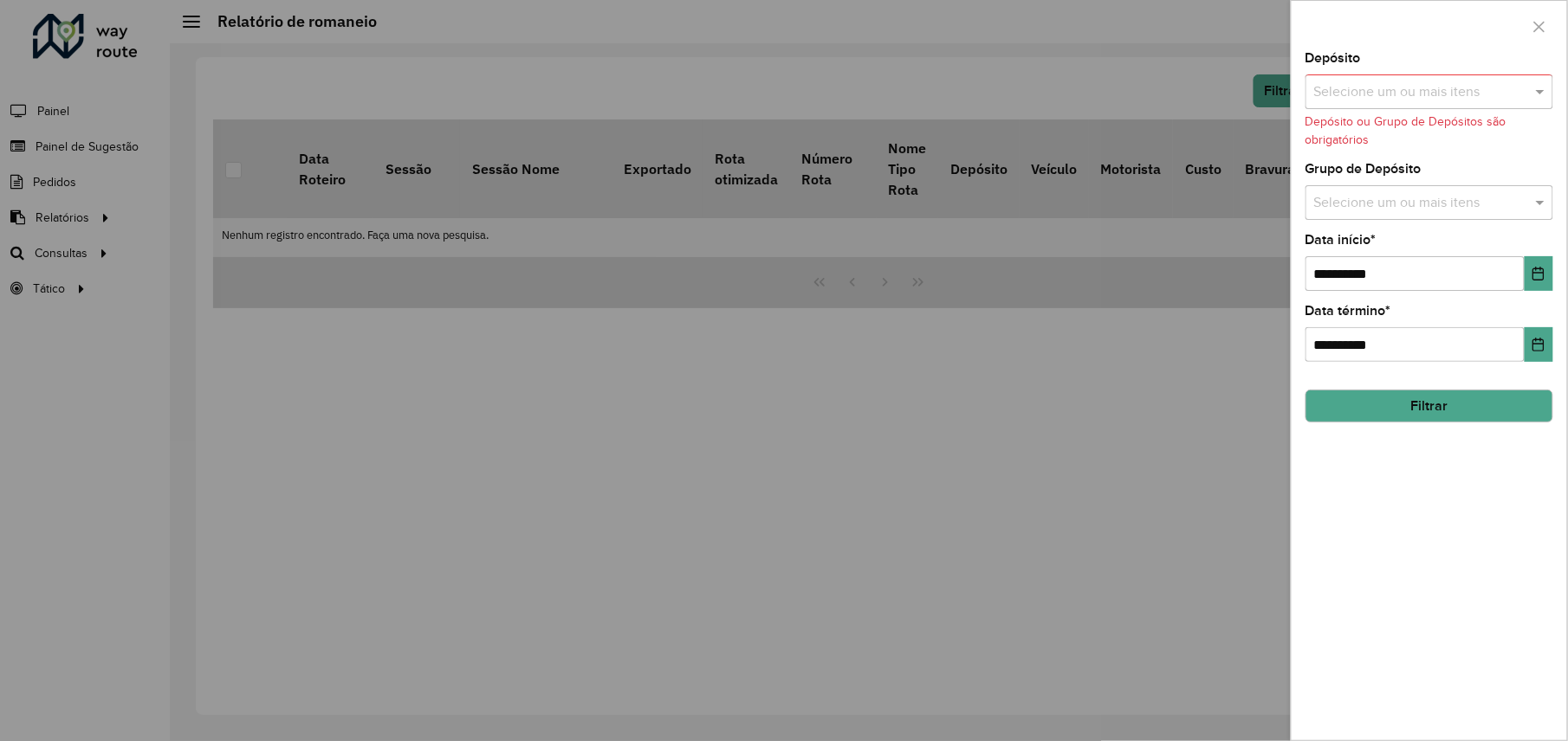
click at [1418, 205] on input "text" at bounding box center [1421, 204] width 222 height 21
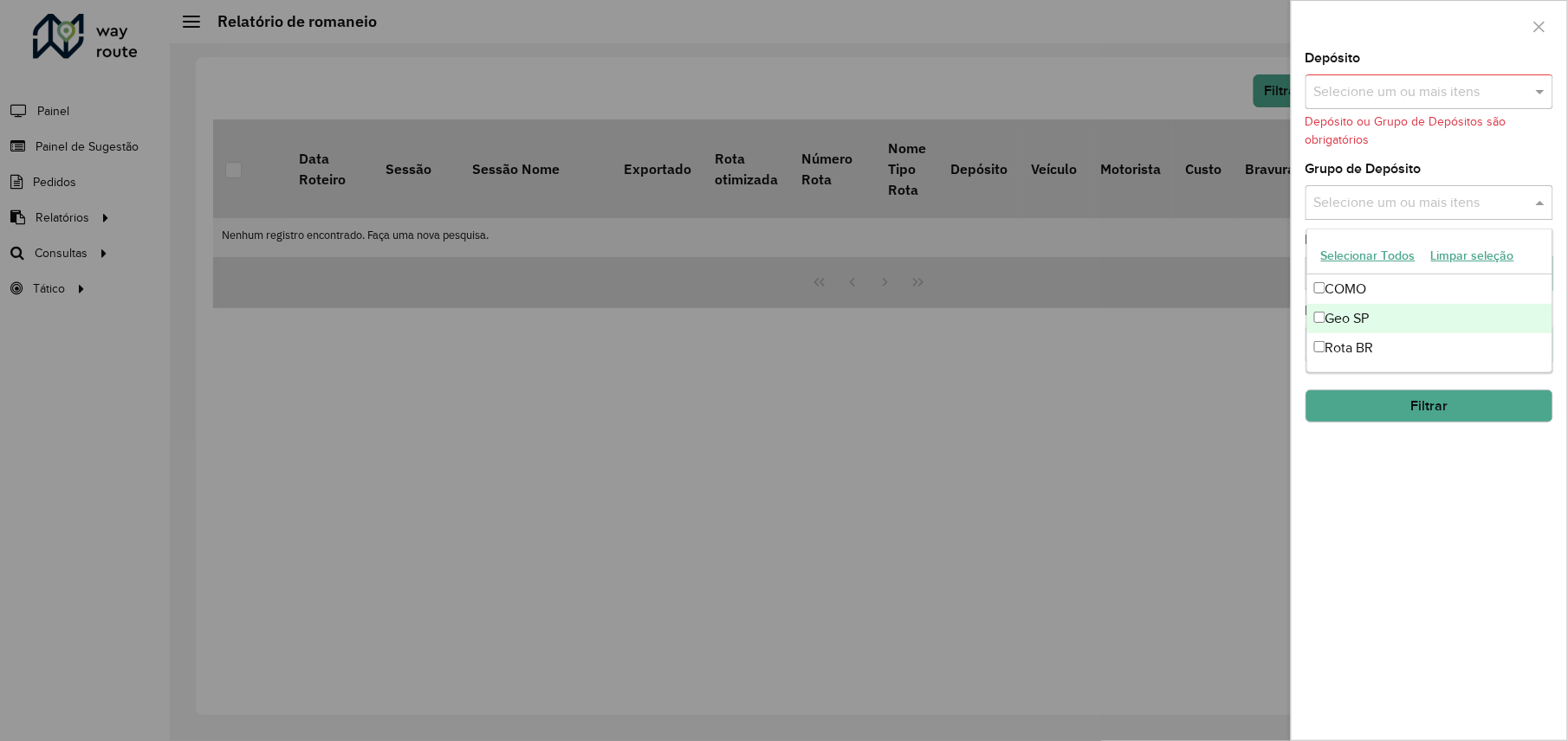
drag, startPoint x: 1341, startPoint y: 316, endPoint x: 1362, endPoint y: 185, distance: 132.7
click at [1339, 309] on div "Geo SP" at bounding box center [1430, 319] width 245 height 30
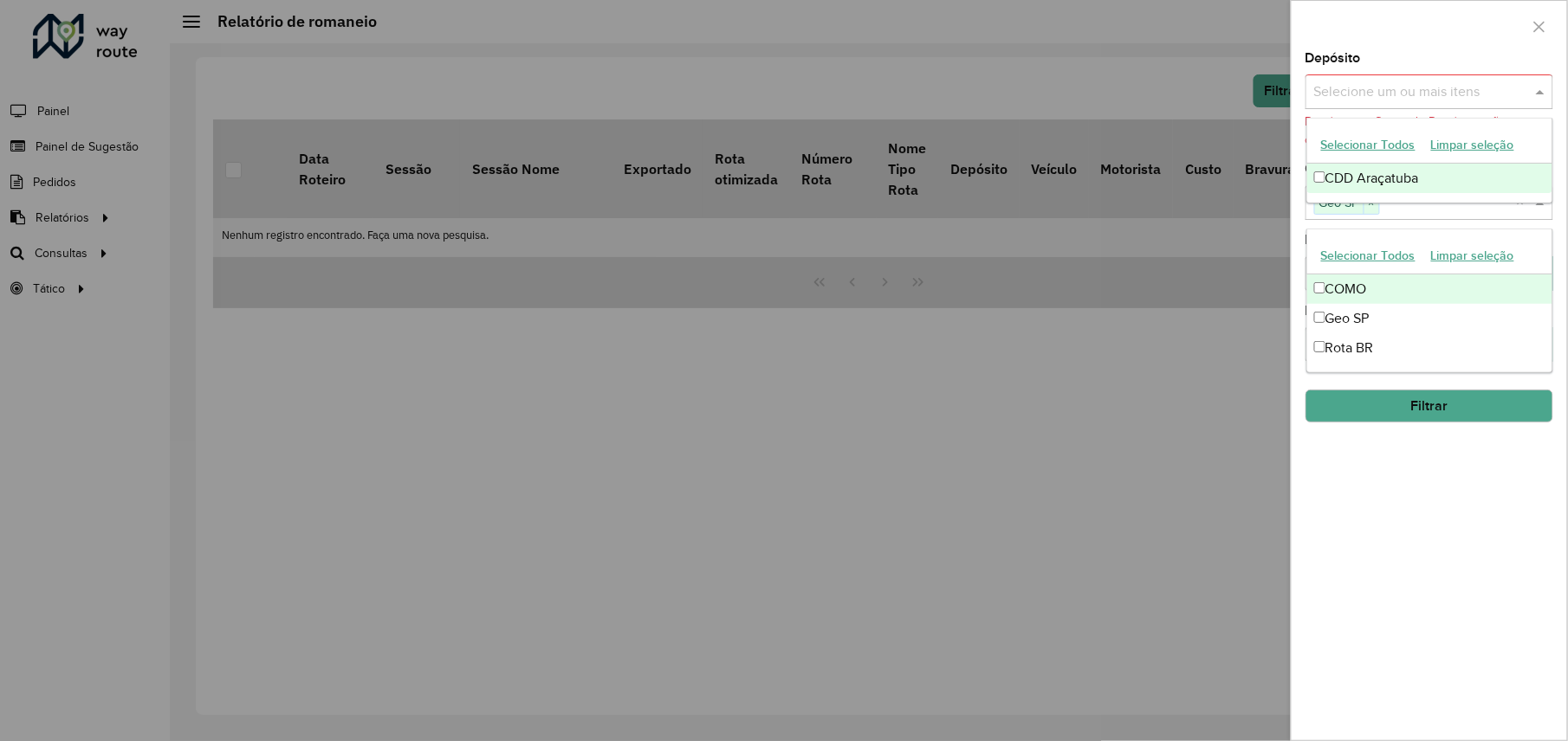
click at [1397, 80] on div "Selecione um ou mais itens" at bounding box center [1430, 91] width 248 height 34
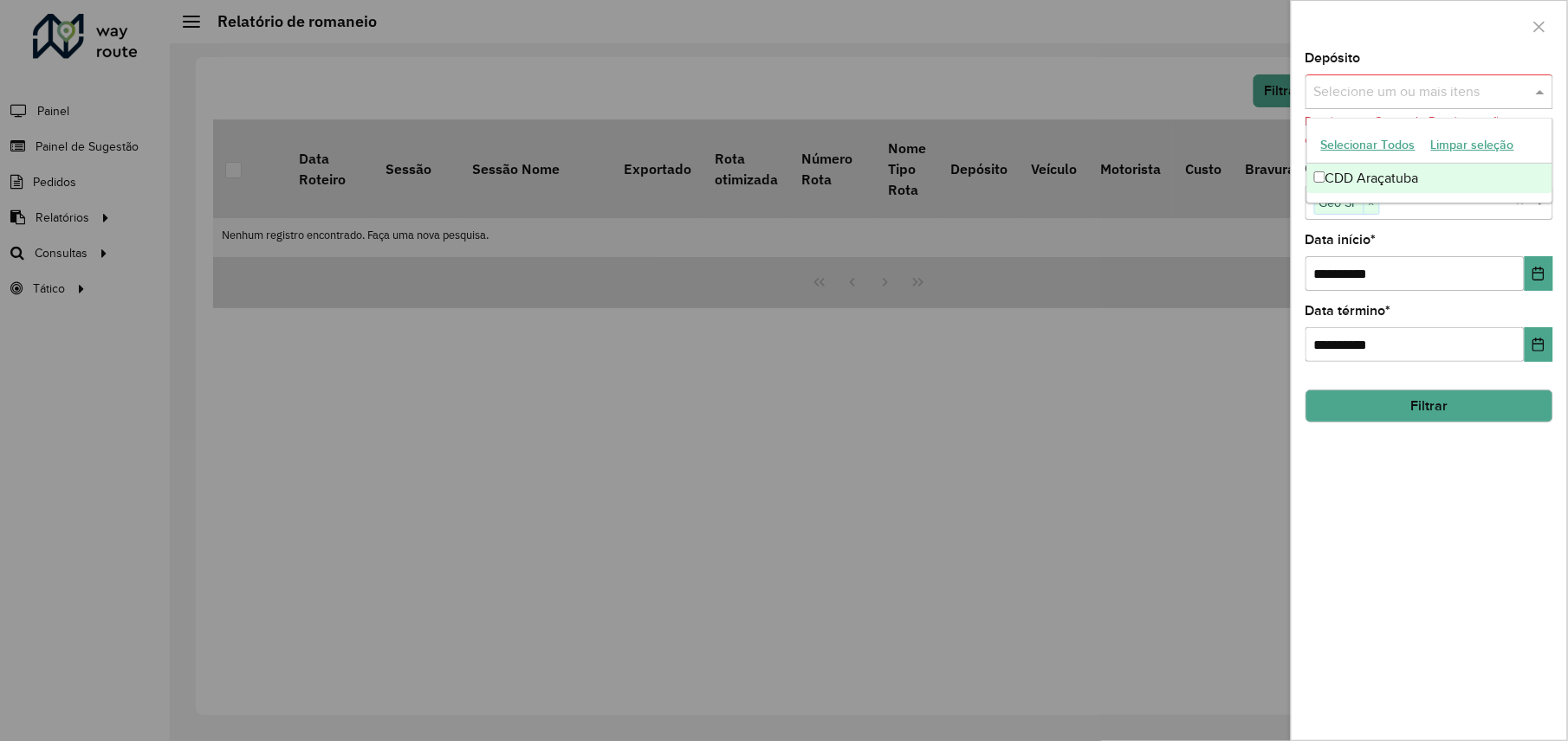
click at [1338, 177] on font "CDD Araçatuba" at bounding box center [1373, 178] width 93 height 15
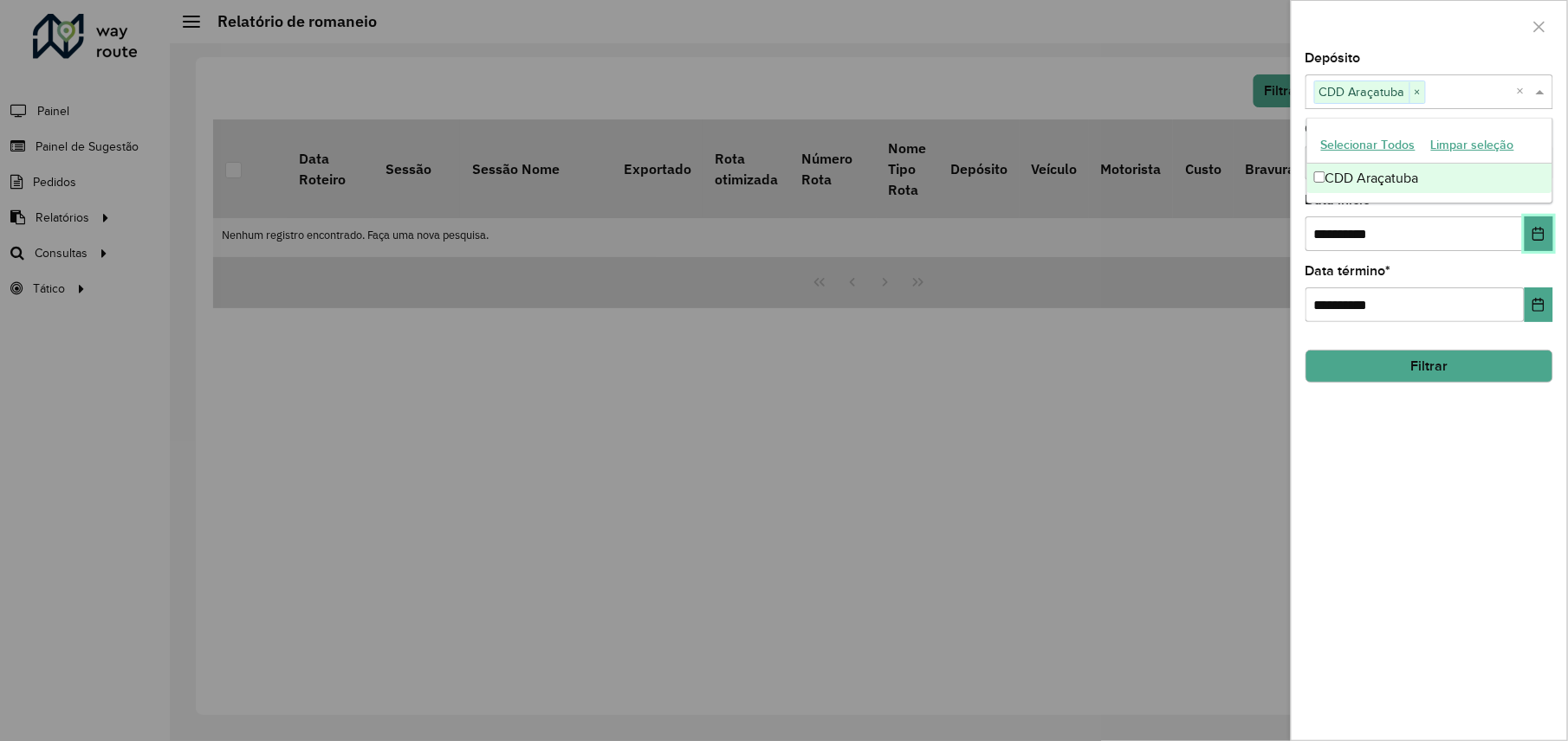
click at [1541, 232] on icon "Escolha a data" at bounding box center [1539, 234] width 14 height 14
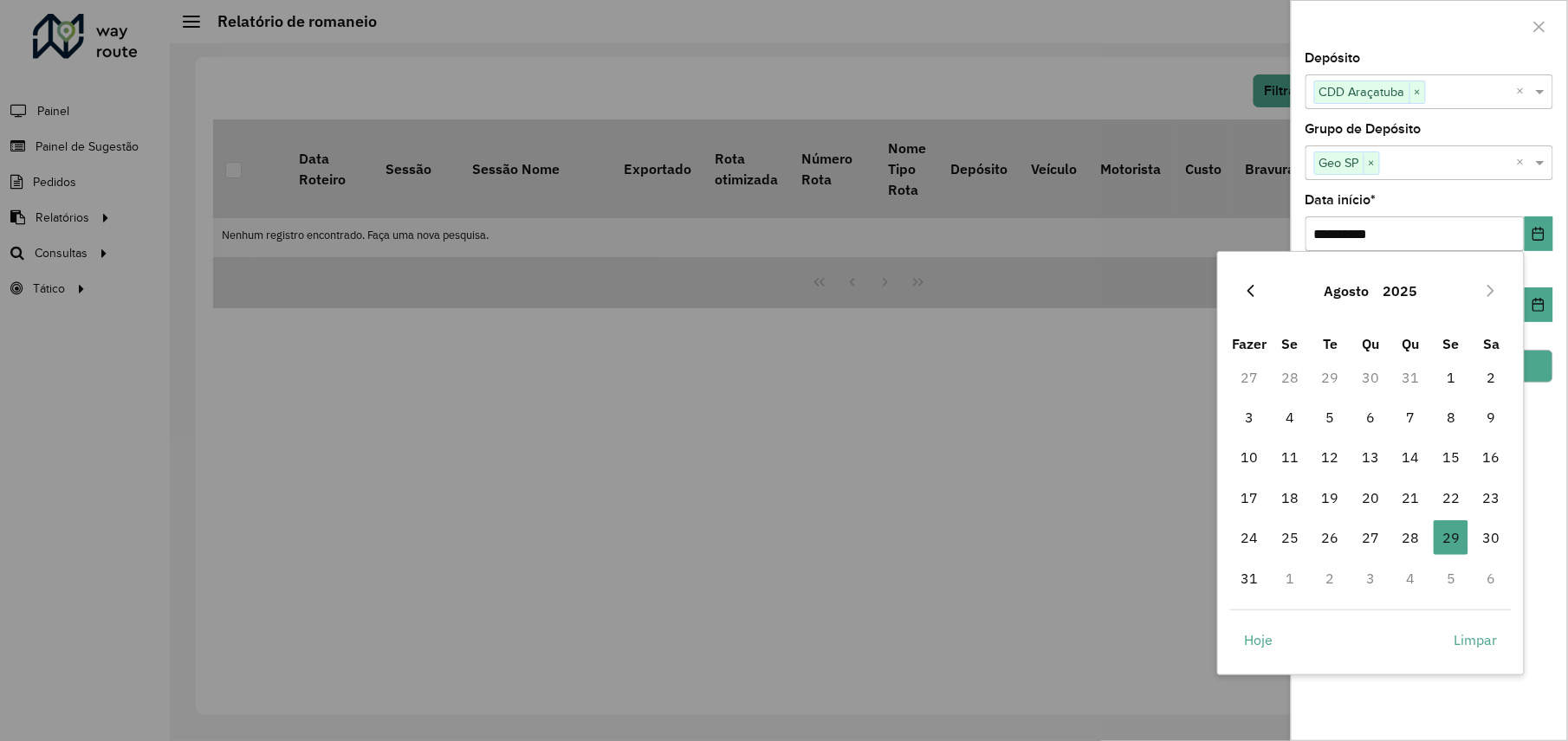
click at [1252, 288] on icon "Mês anterior" at bounding box center [1251, 292] width 7 height 12
click at [1323, 379] on span "1" at bounding box center [1331, 377] width 34 height 34
type input "**********"
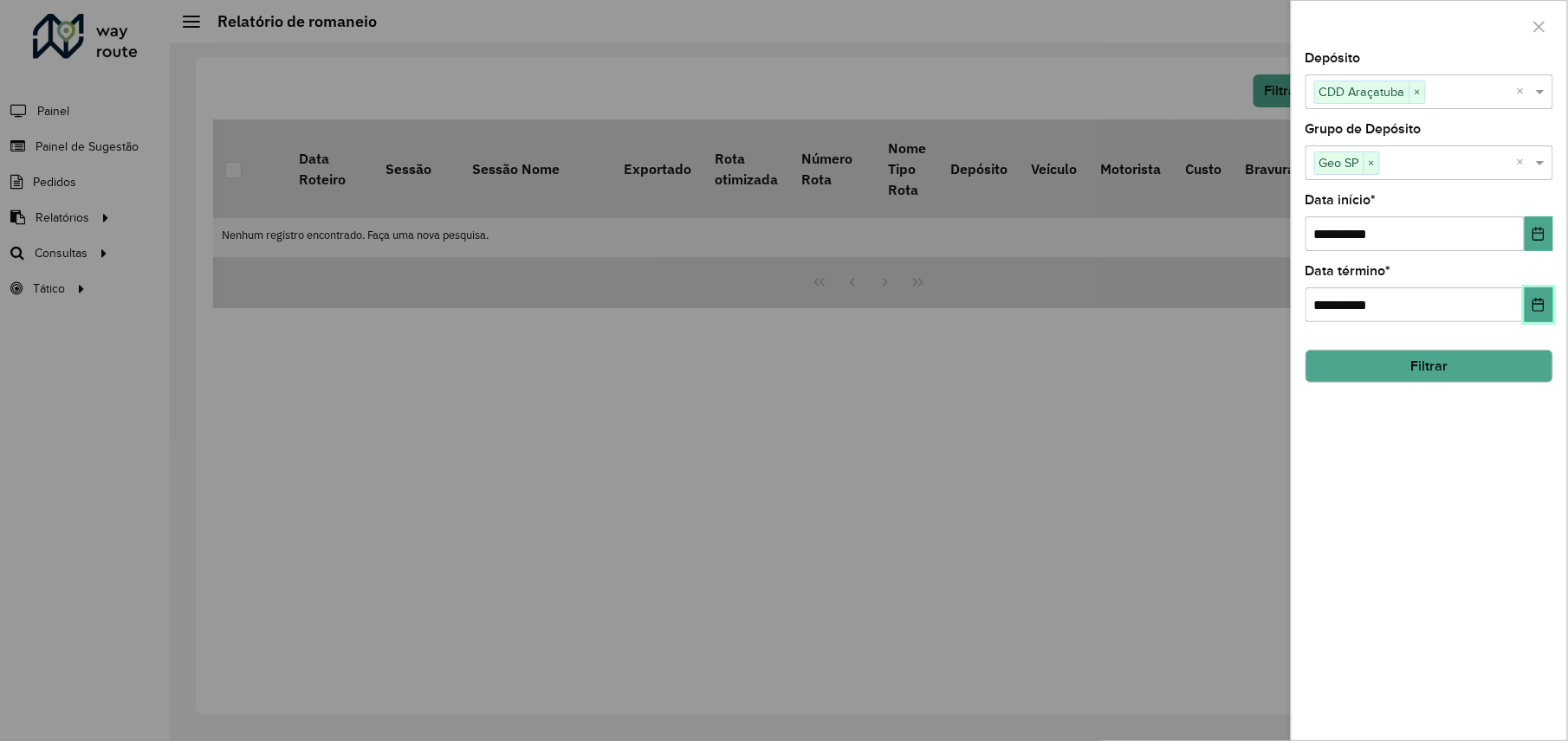
click at [1544, 309] on icon "Escolha a data" at bounding box center [1539, 305] width 11 height 14
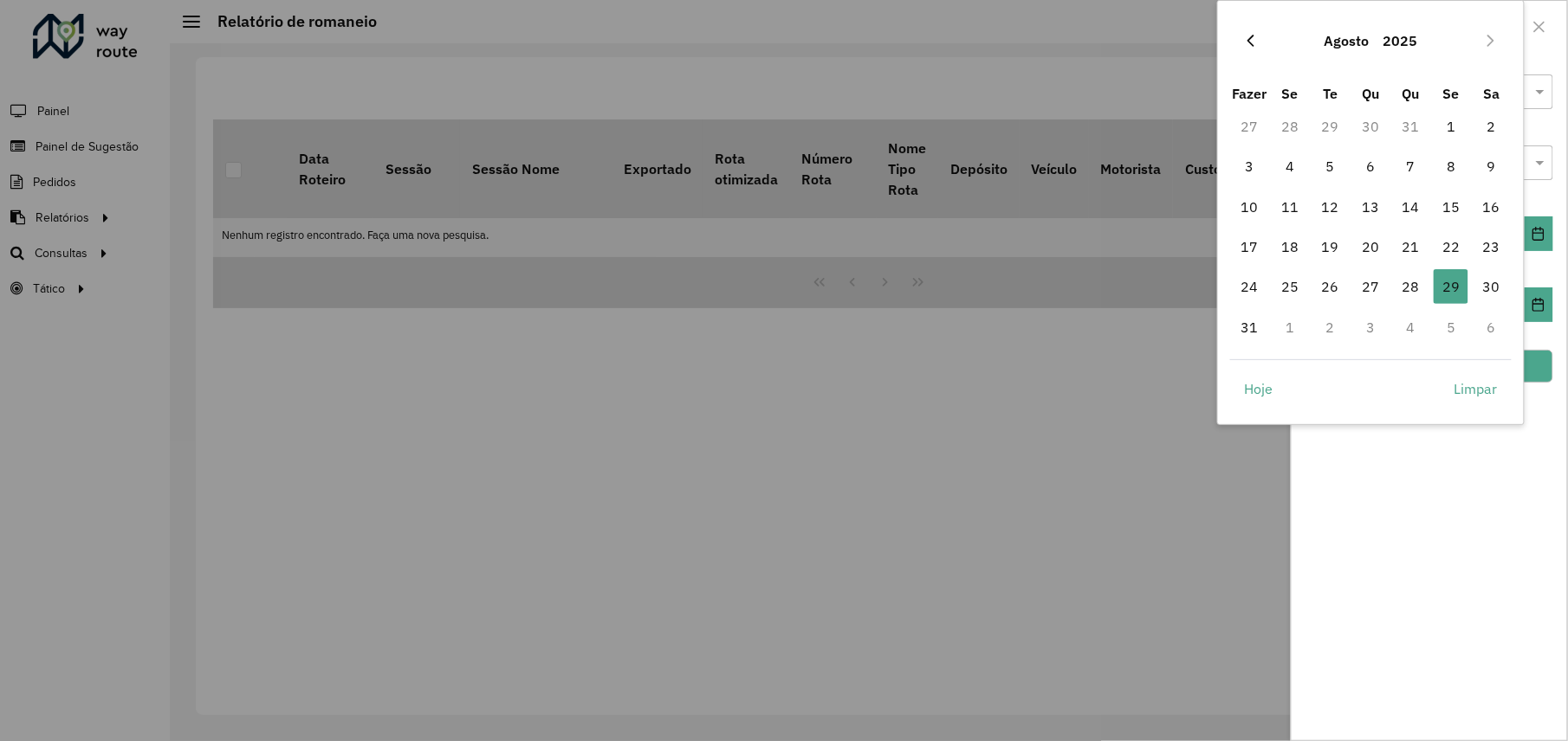
click at [1252, 41] on icon "Mês anterior" at bounding box center [1251, 40] width 14 height 14
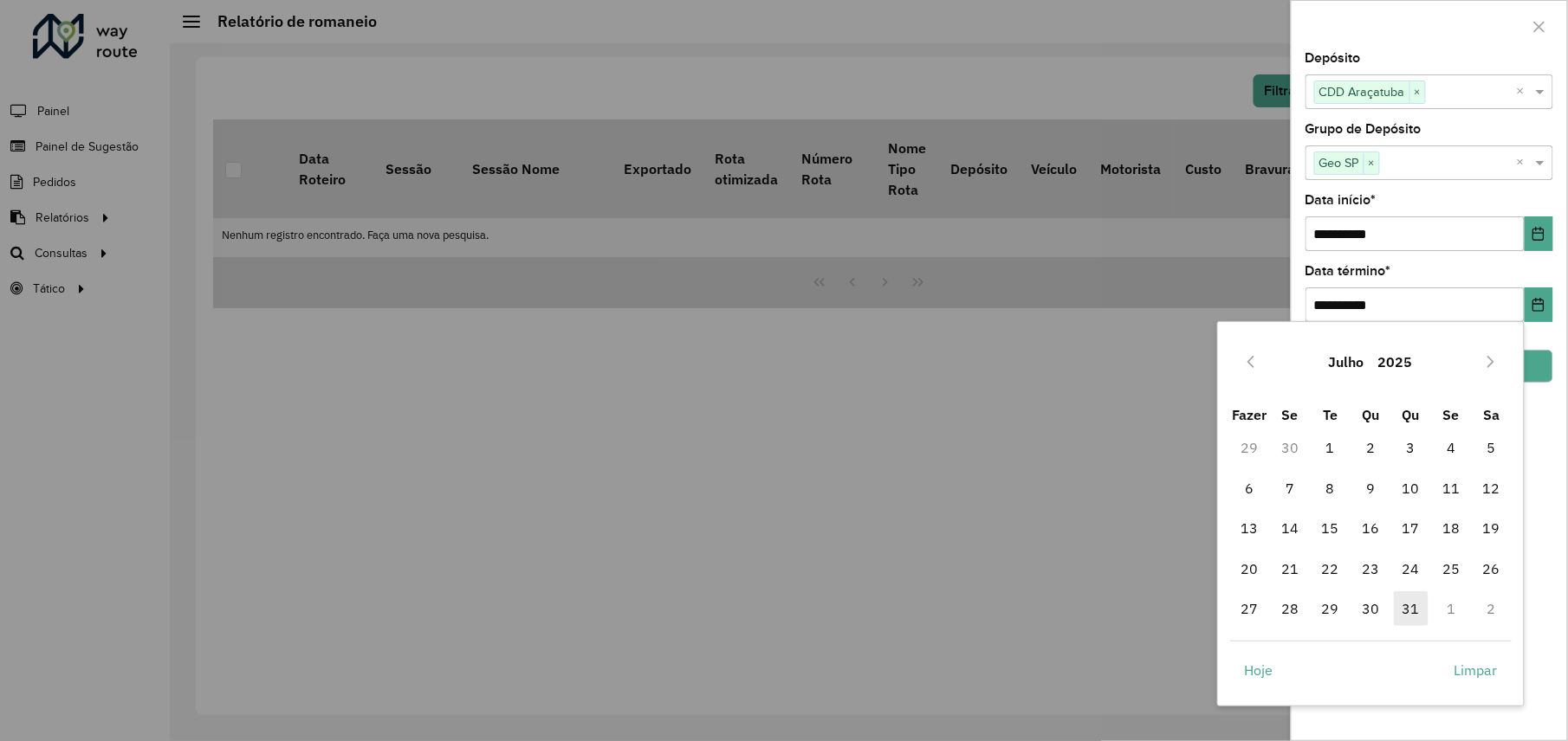
click at [1418, 607] on font "31" at bounding box center [1411, 609] width 18 height 21
type input "**********"
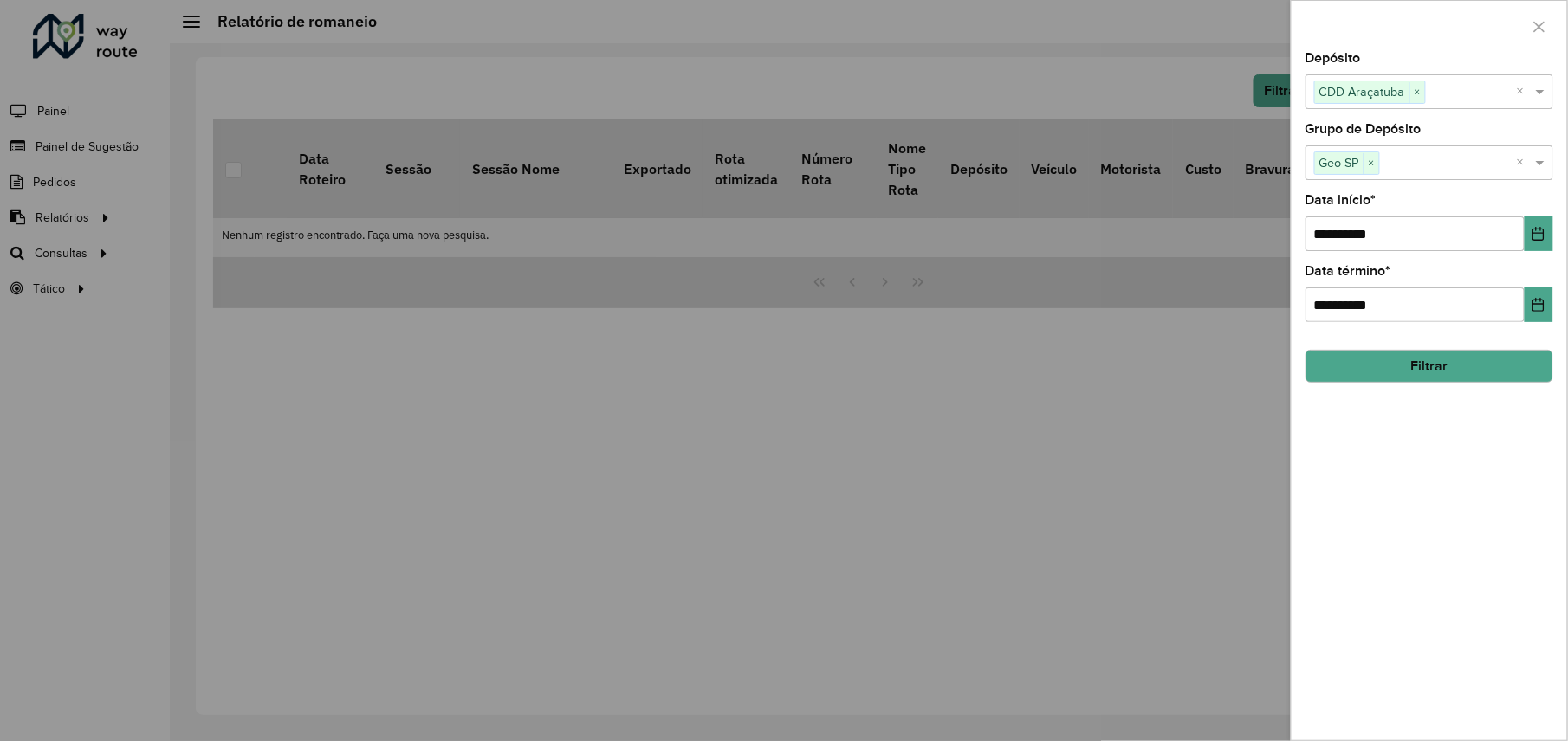
click at [1459, 364] on button "Filtrar" at bounding box center [1430, 366] width 248 height 33
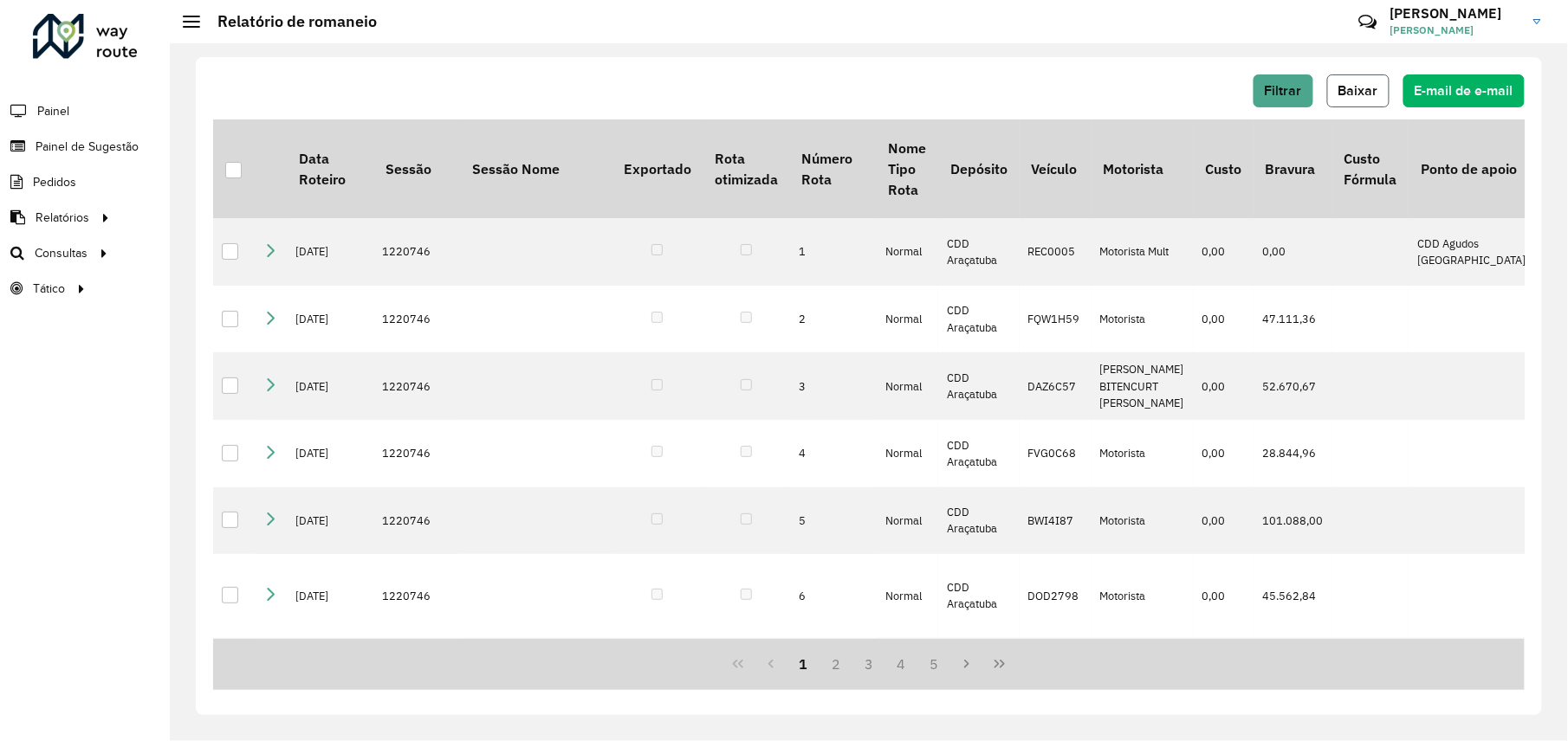
click at [1360, 84] on span "Baixar" at bounding box center [1358, 91] width 40 height 15
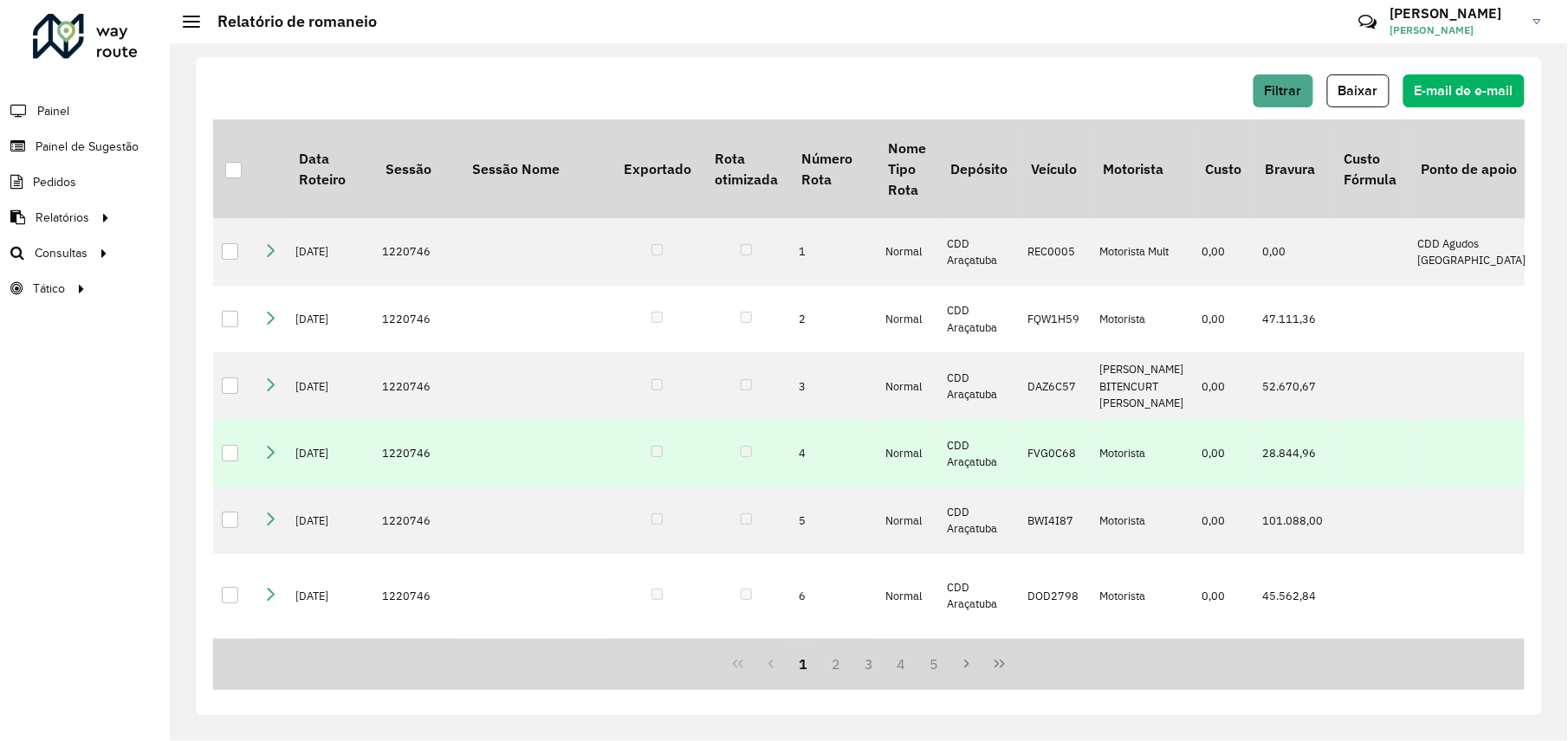
click at [762, 471] on td at bounding box center [746, 454] width 87 height 68
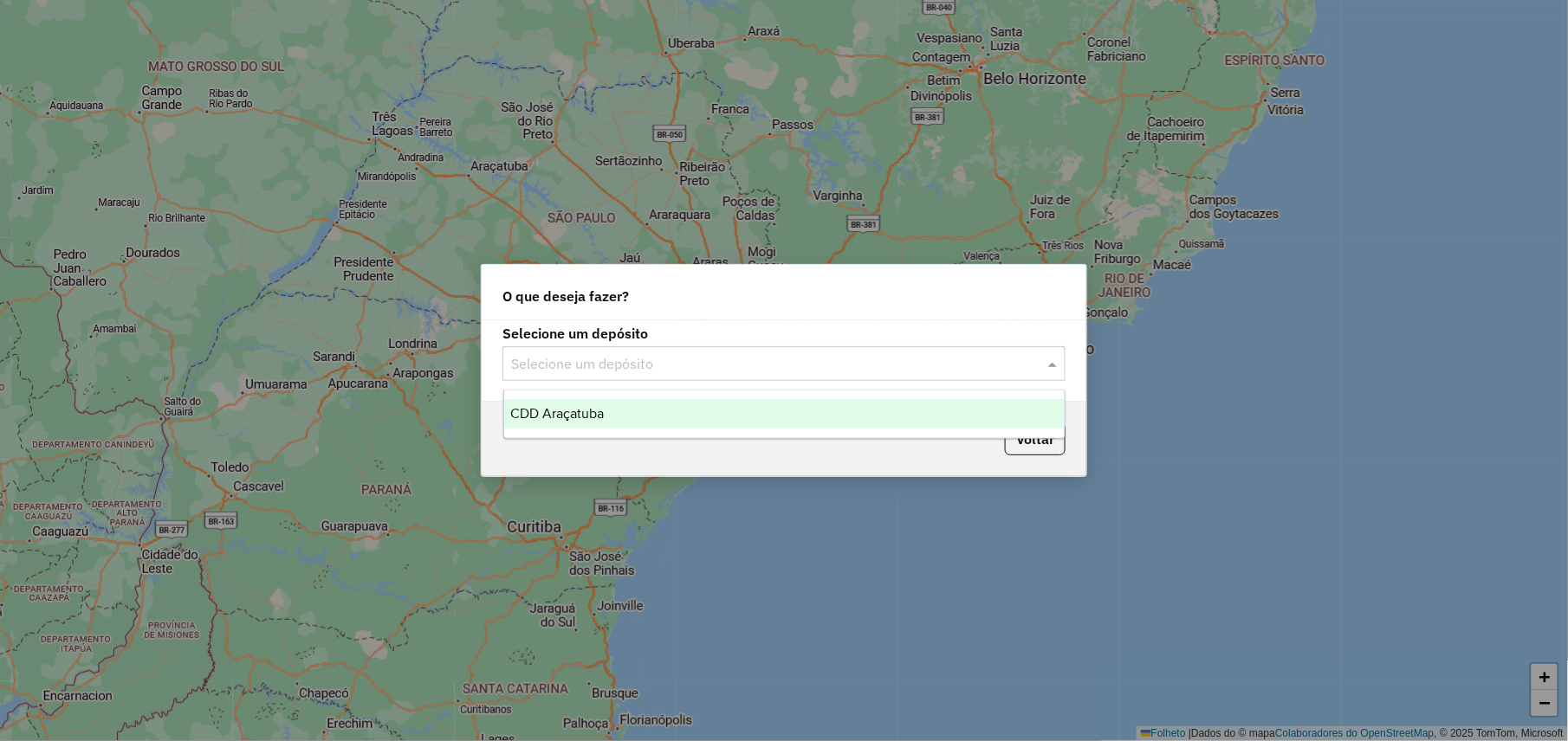
click at [968, 351] on div "Selecione um depósito" at bounding box center [784, 363] width 563 height 34
click at [576, 424] on div "CDD Araçatuba" at bounding box center [784, 414] width 560 height 30
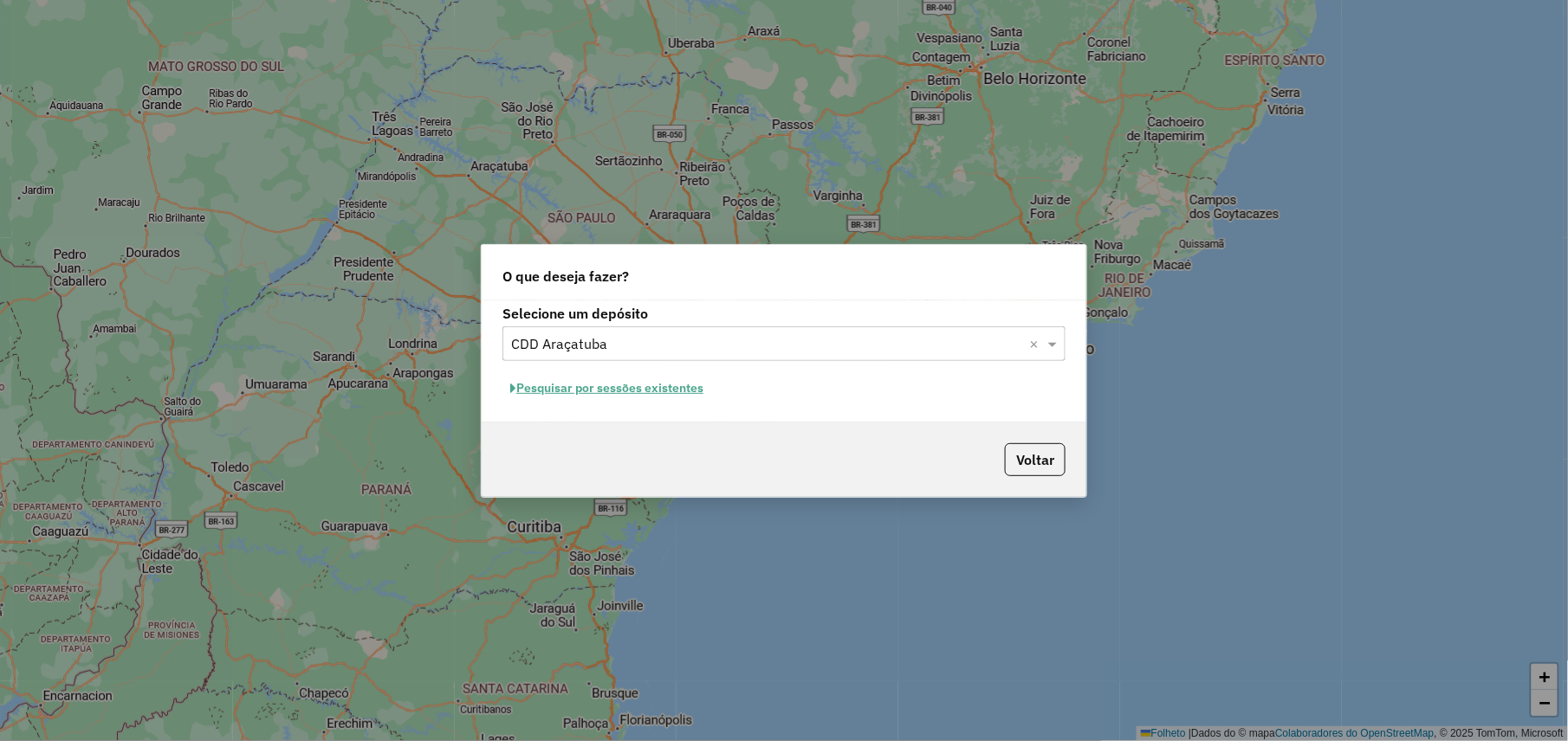
click at [627, 386] on font "Pesquisar por sessões existentes" at bounding box center [609, 389] width 187 height 16
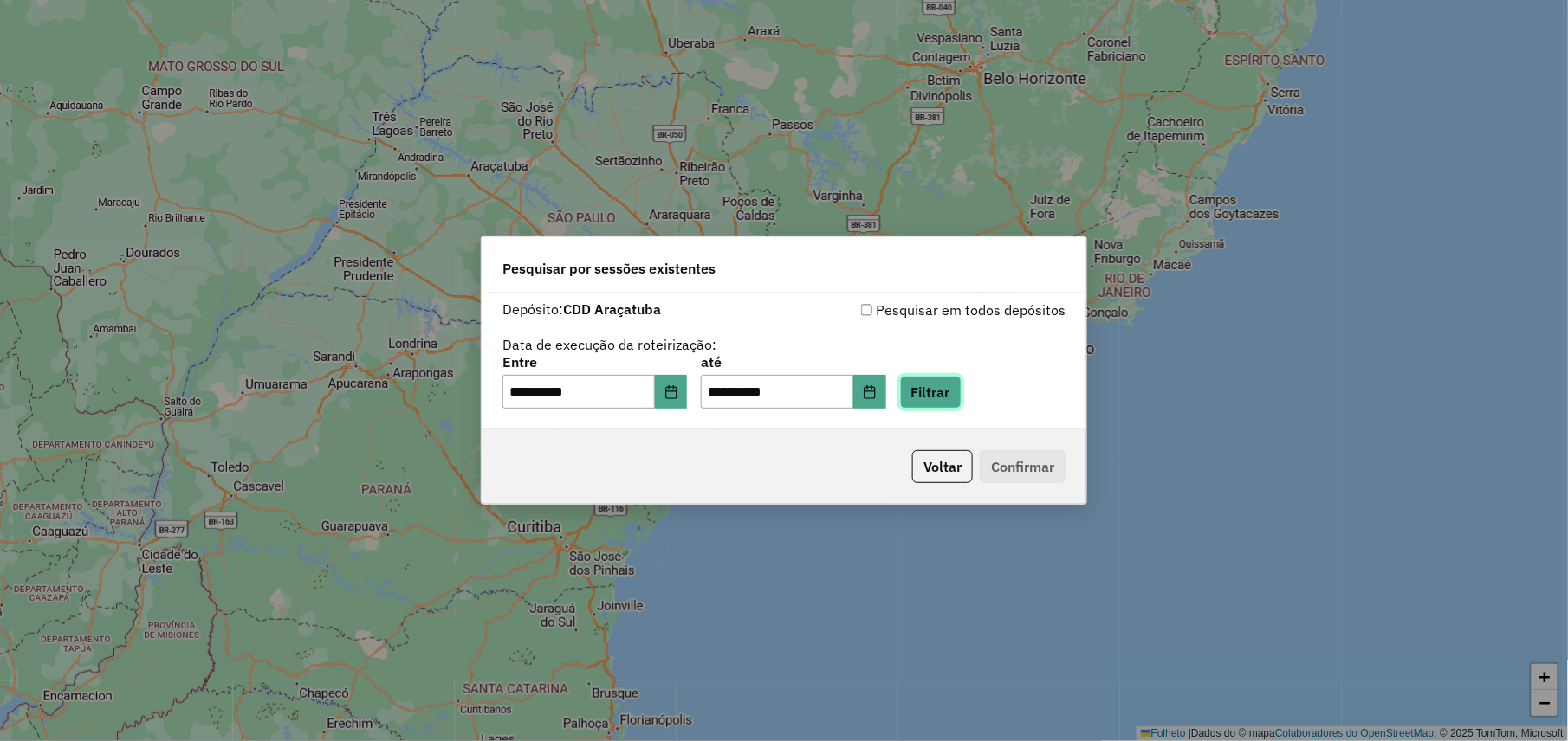
click at [961, 398] on button "Filtrar" at bounding box center [931, 392] width 62 height 33
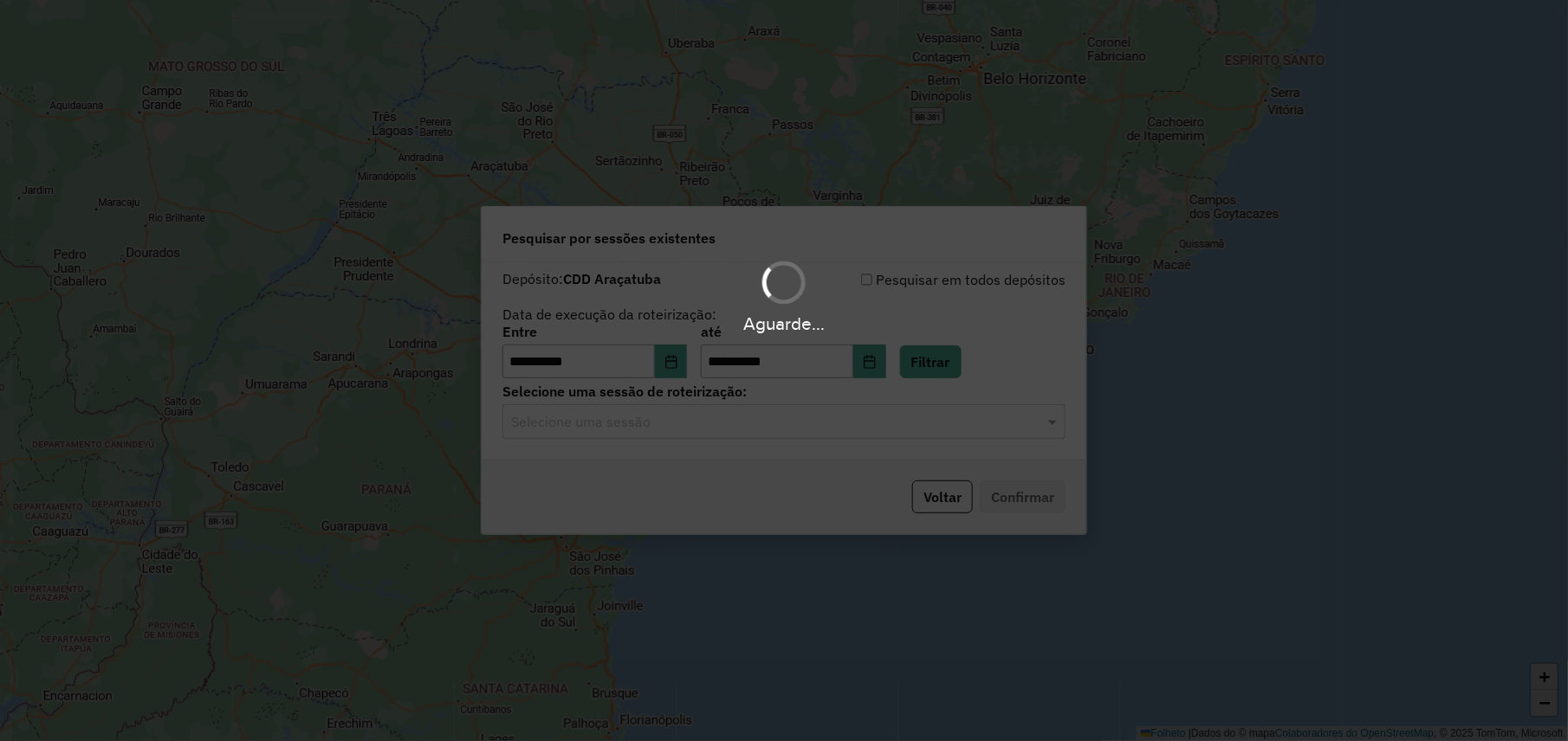
click at [736, 428] on input "text" at bounding box center [766, 423] width 511 height 21
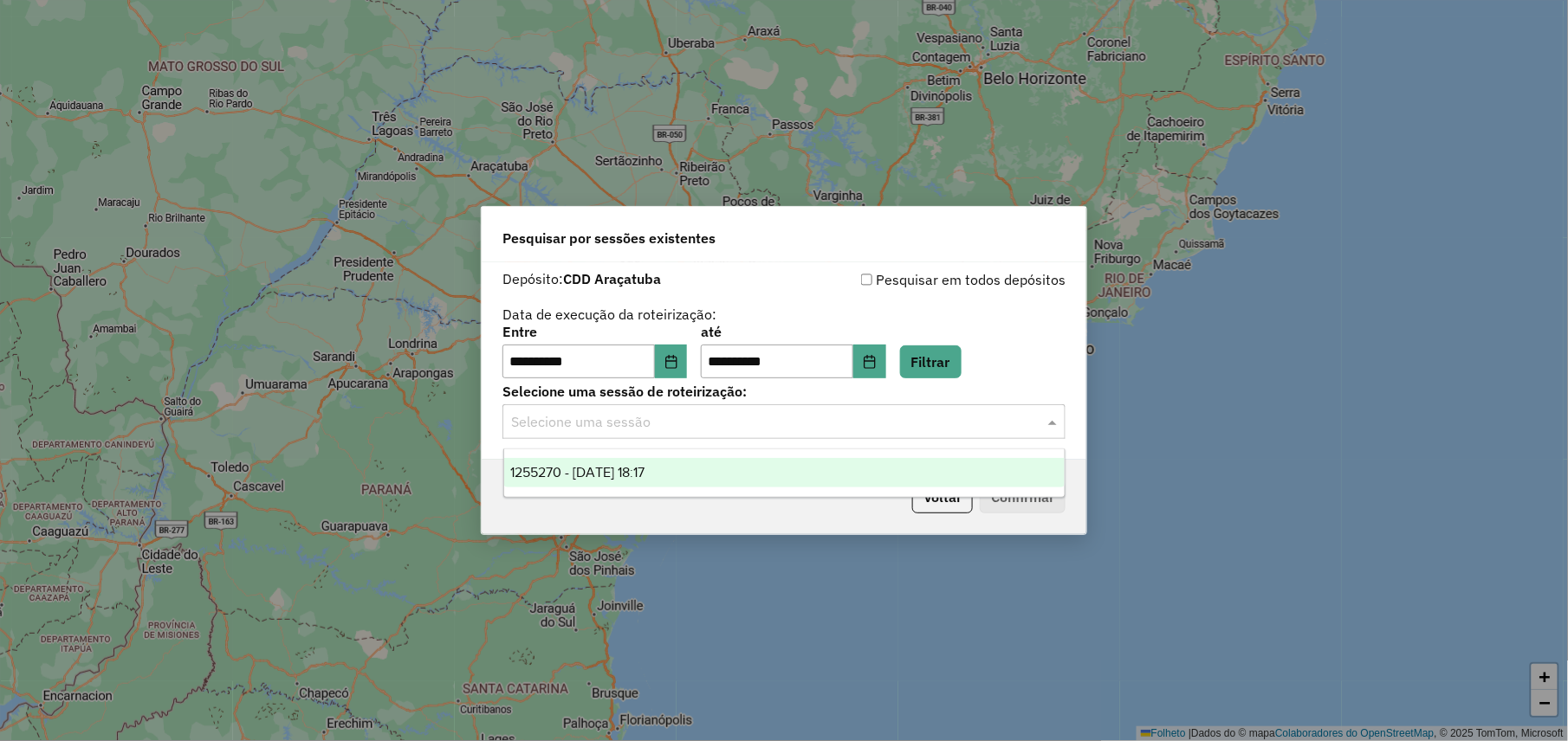
click at [632, 475] on span "1255270 - 29/08/2025 18:17" at bounding box center [578, 472] width 135 height 15
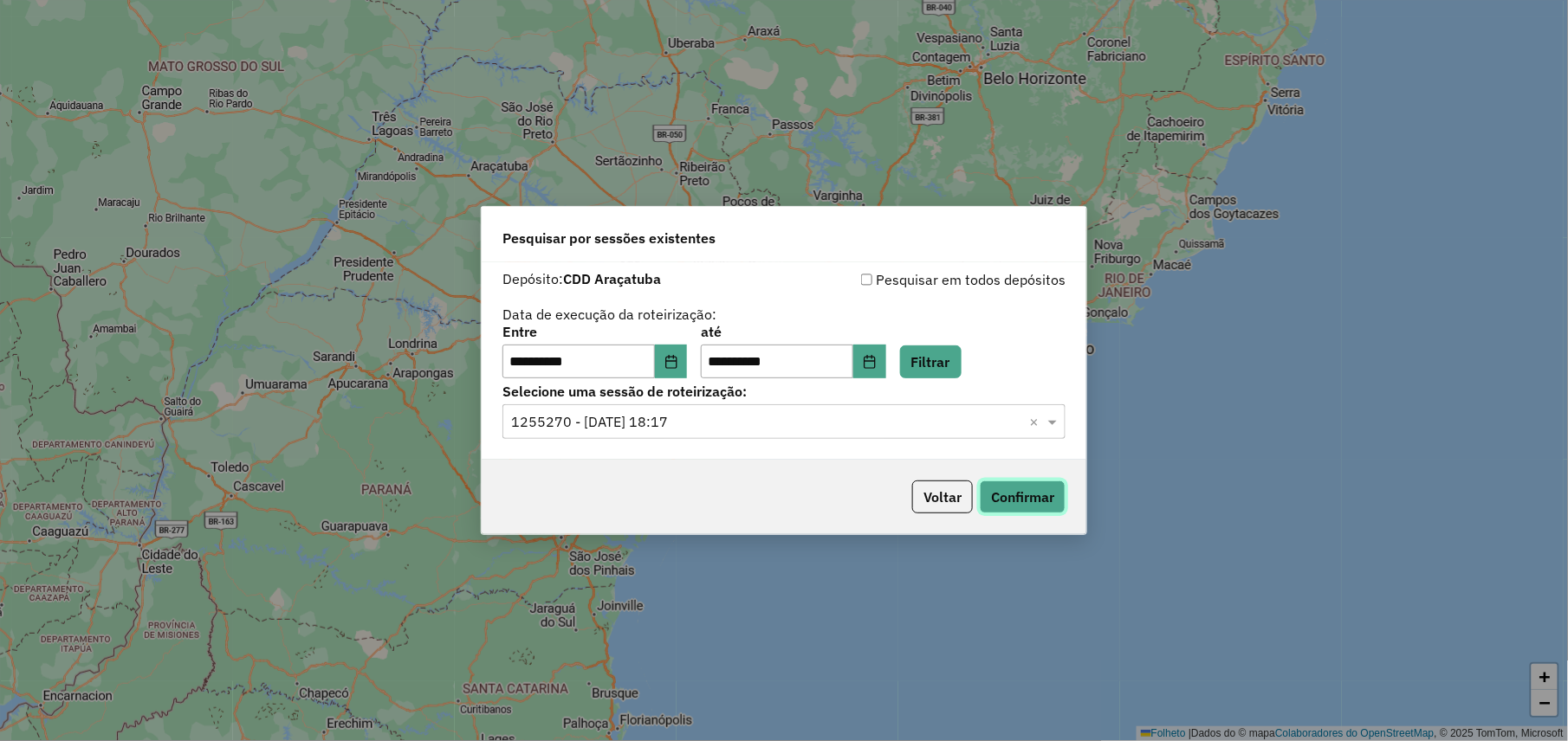
click at [1017, 498] on button "Confirmar" at bounding box center [1023, 497] width 86 height 33
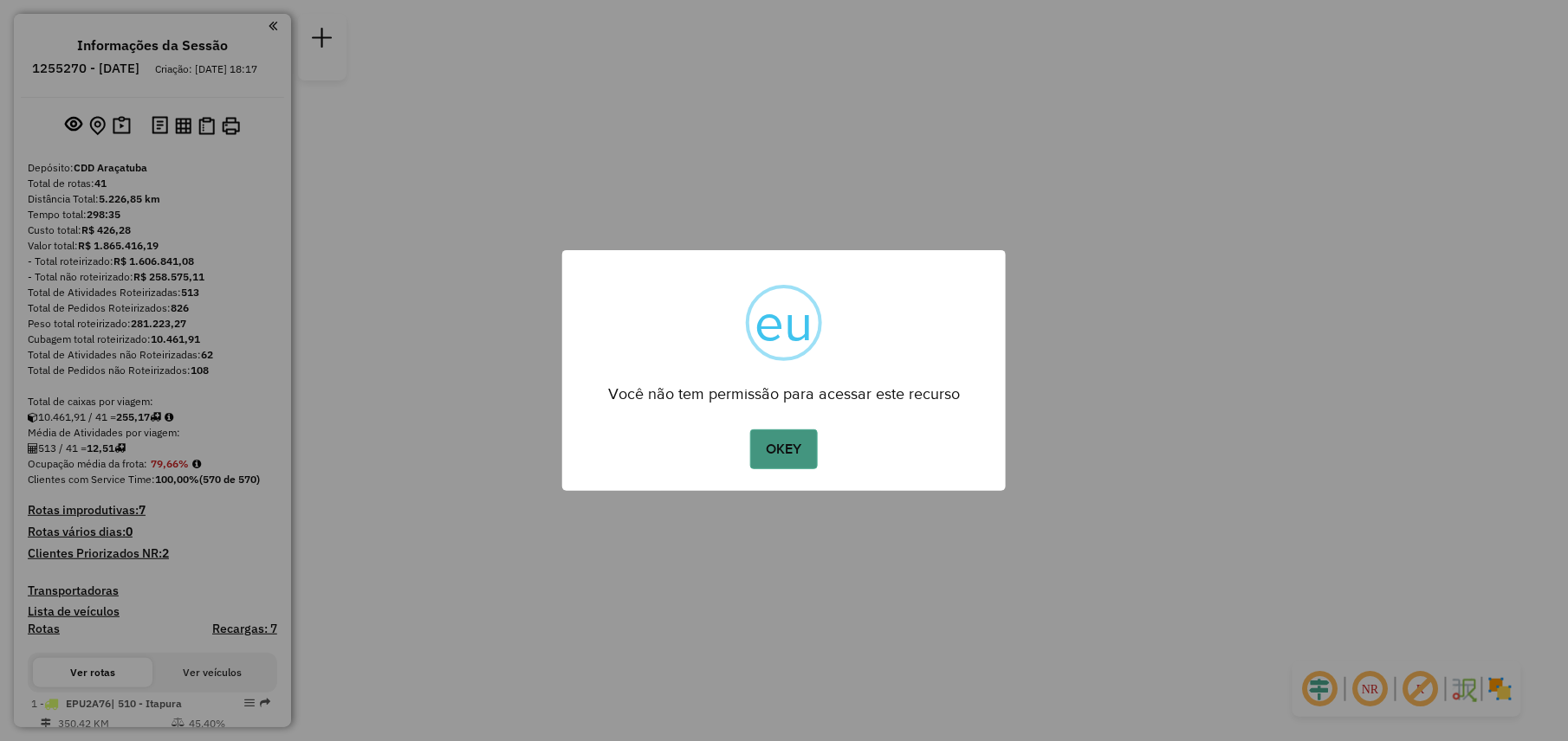
click at [771, 452] on button "OKEY" at bounding box center [784, 449] width 68 height 40
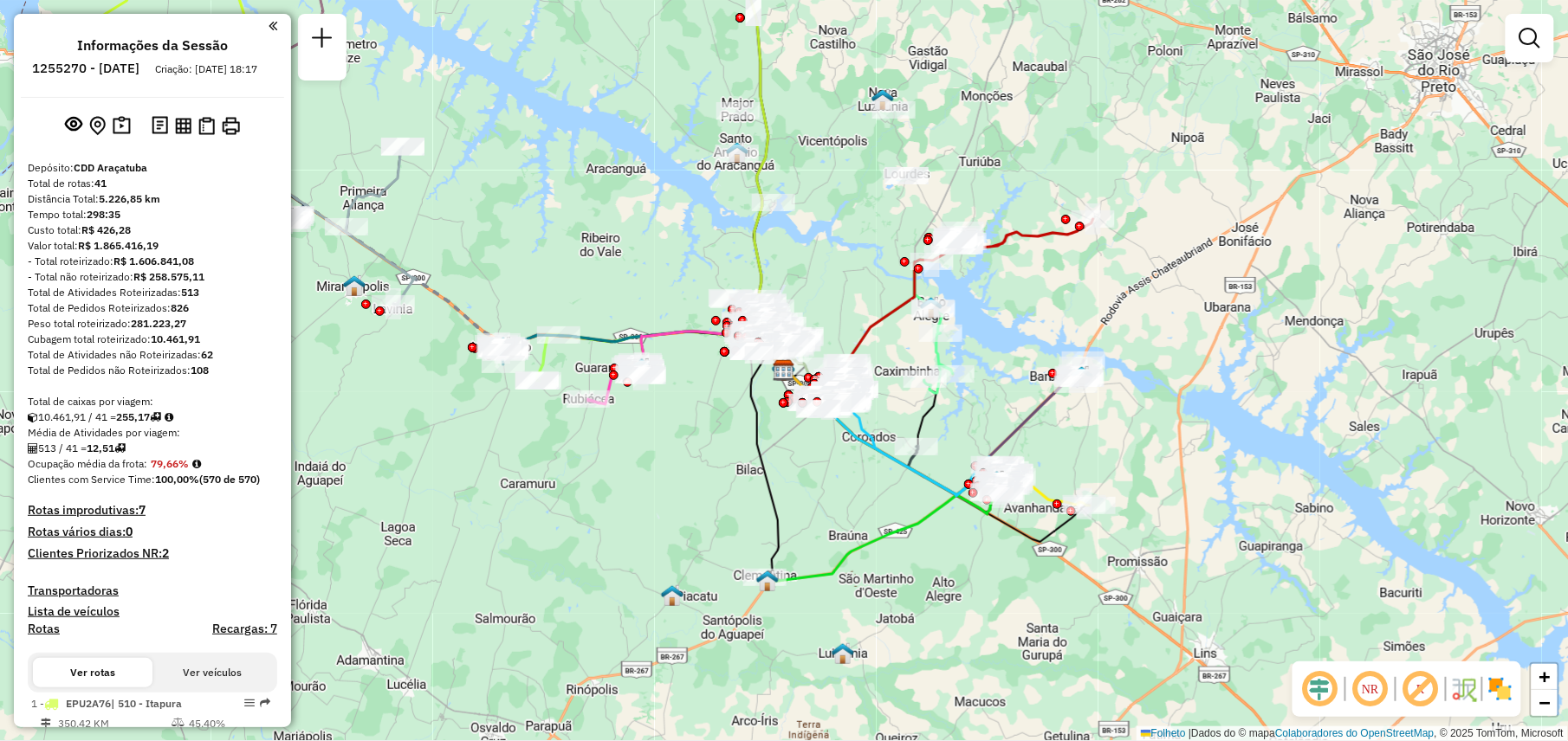
drag, startPoint x: 26, startPoint y: 181, endPoint x: 271, endPoint y: 500, distance: 402.2
copy div "Depósito: CDD Araçatuba Total de rotas: 41 Distância Total: 5.226,85 km Tempo t…"
click at [1024, 383] on div "Rota 19 - Placa FVG0C68 81101602 - [PERSON_NAME] DE OLIV Janela de atendimento …" at bounding box center [784, 370] width 1568 height 741
